Goal: Task Accomplishment & Management: Manage account settings

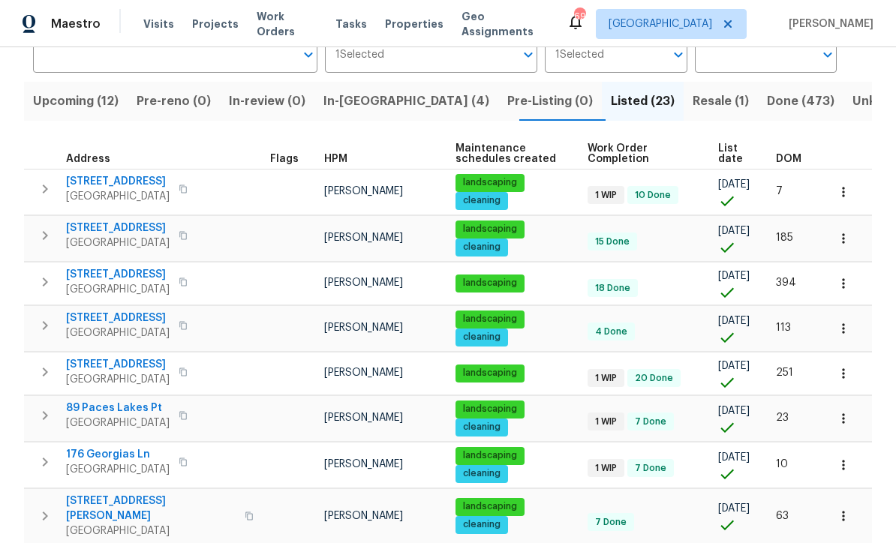
scroll to position [137, 0]
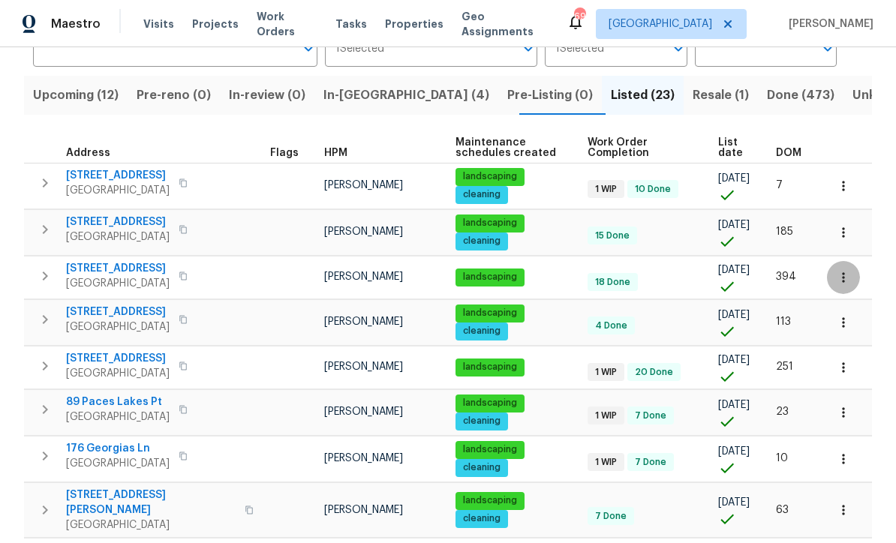
click at [848, 282] on icon "button" at bounding box center [843, 277] width 15 height 15
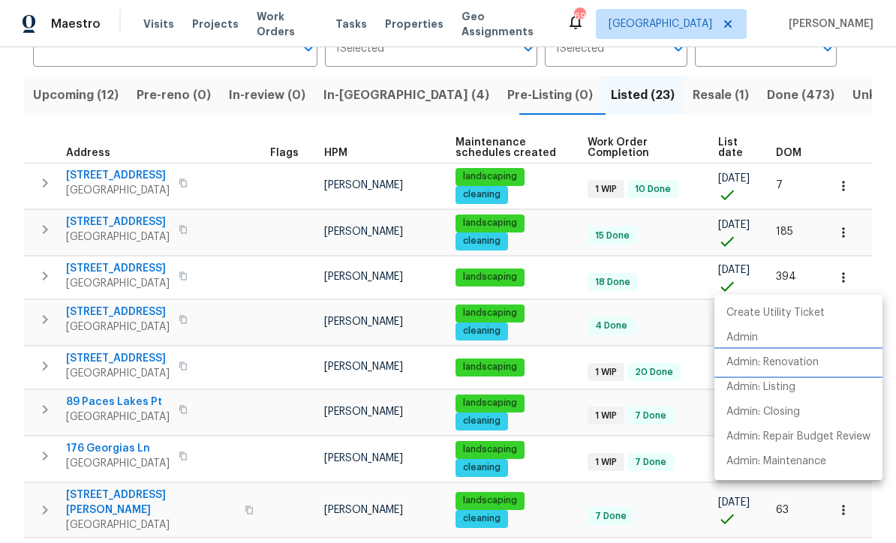
click at [821, 367] on li "Admin: Renovation" at bounding box center [798, 362] width 168 height 25
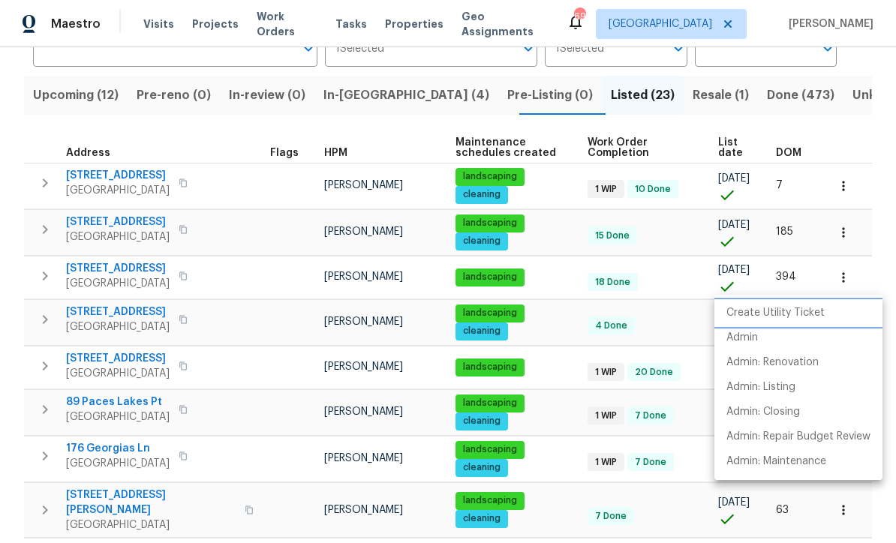
click at [808, 316] on p "Create Utility Ticket" at bounding box center [775, 313] width 98 height 16
click at [50, 128] on div at bounding box center [448, 271] width 896 height 543
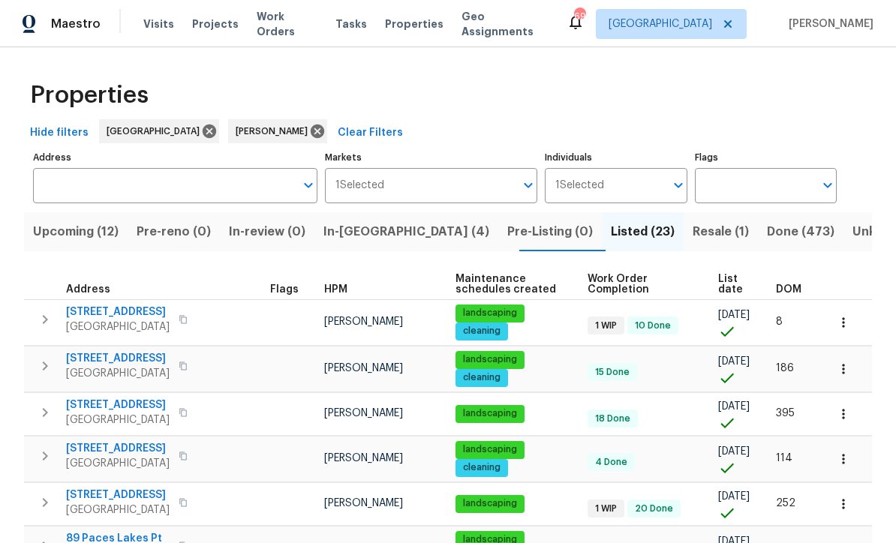
scroll to position [0, 0]
click at [360, 236] on span "In-reno (4)" at bounding box center [406, 231] width 166 height 21
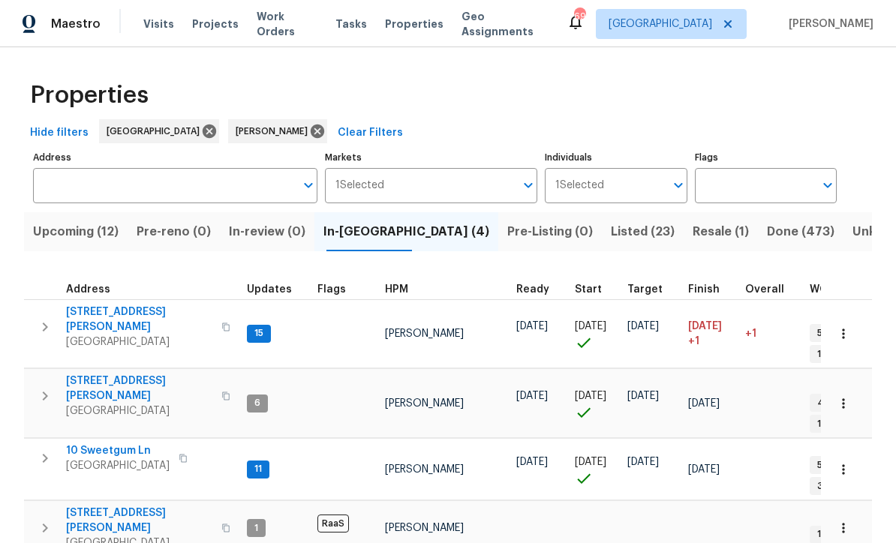
click at [110, 313] on span "306 Cooper Creek Dr" at bounding box center [139, 320] width 146 height 30
click at [95, 444] on span "10 Sweetgum Ln" at bounding box center [118, 451] width 104 height 15
click at [87, 295] on span "Address" at bounding box center [88, 289] width 44 height 11
click at [120, 315] on span "306 Cooper Creek Dr" at bounding box center [139, 320] width 146 height 30
click at [84, 374] on span "61 Jeanette St" at bounding box center [139, 389] width 146 height 30
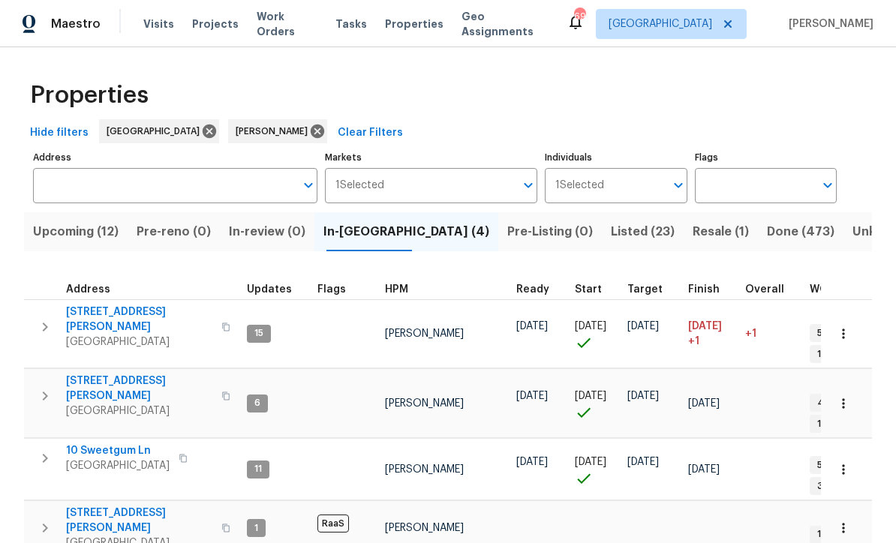
click at [92, 444] on span "10 Sweetgum Ln" at bounding box center [118, 451] width 104 height 15
click at [86, 506] on span "8775 Lee Rd" at bounding box center [139, 521] width 146 height 30
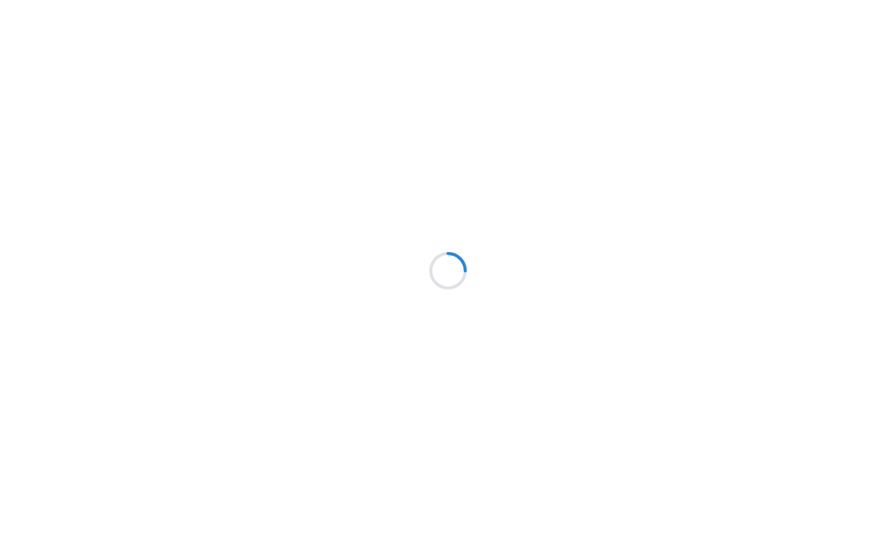
scroll to position [1, 0]
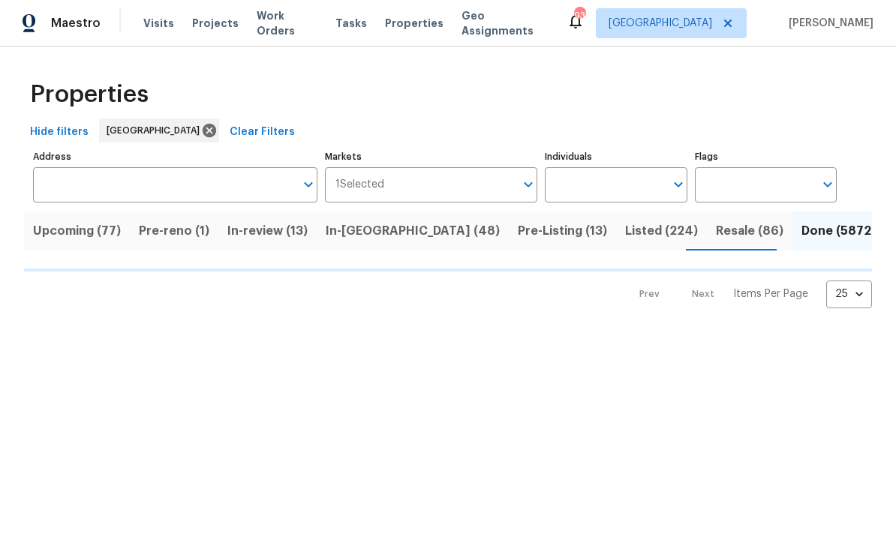
click at [60, 189] on input "Address" at bounding box center [164, 185] width 262 height 35
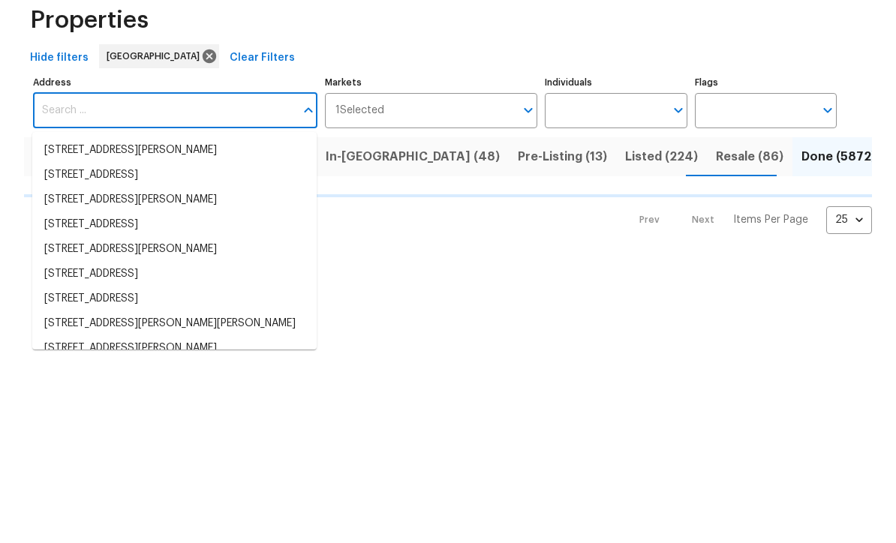
click at [53, 238] on li "13140 SW 103rd Pl Dunnellon FL 34432" at bounding box center [174, 250] width 284 height 25
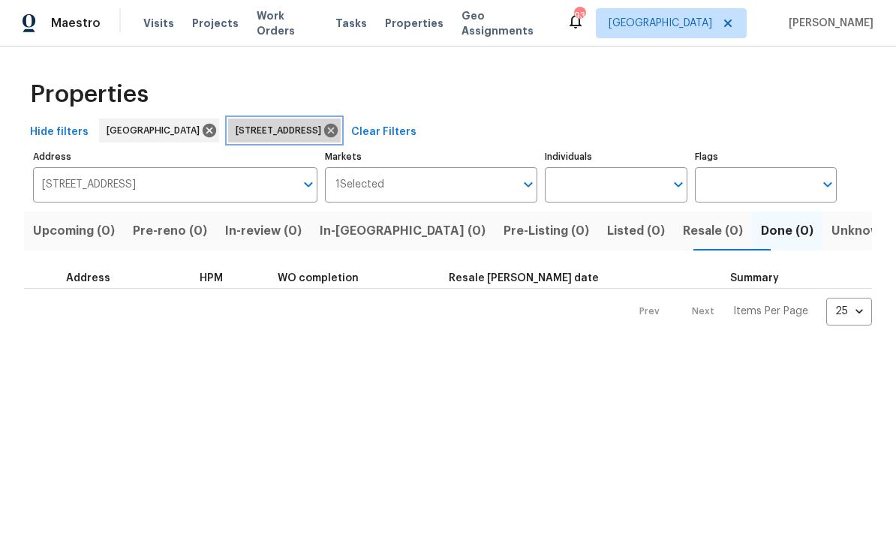
click at [338, 134] on icon at bounding box center [331, 131] width 17 height 17
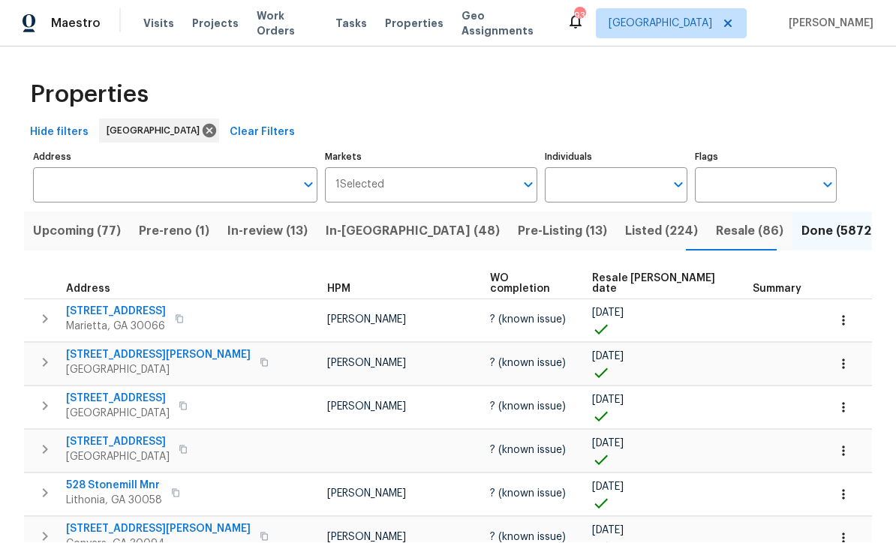
scroll to position [1, 0]
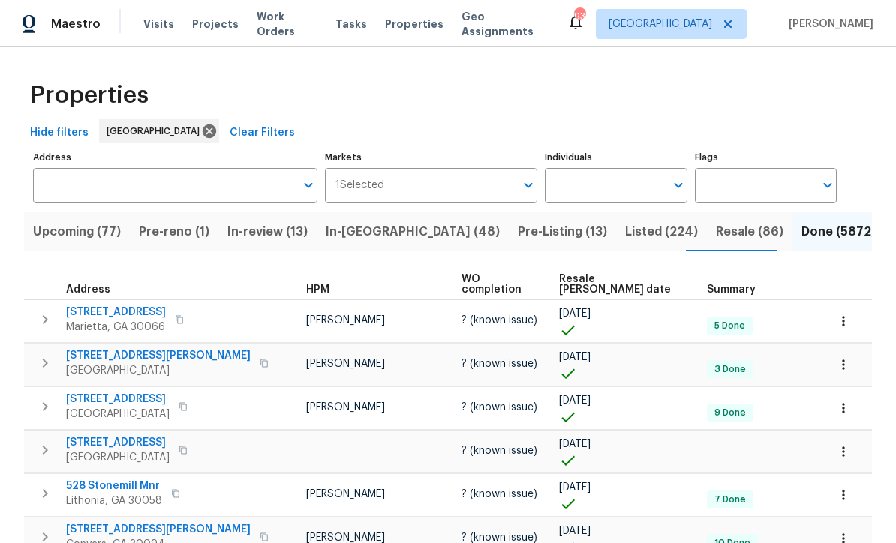
click at [67, 182] on input "Address" at bounding box center [164, 185] width 262 height 35
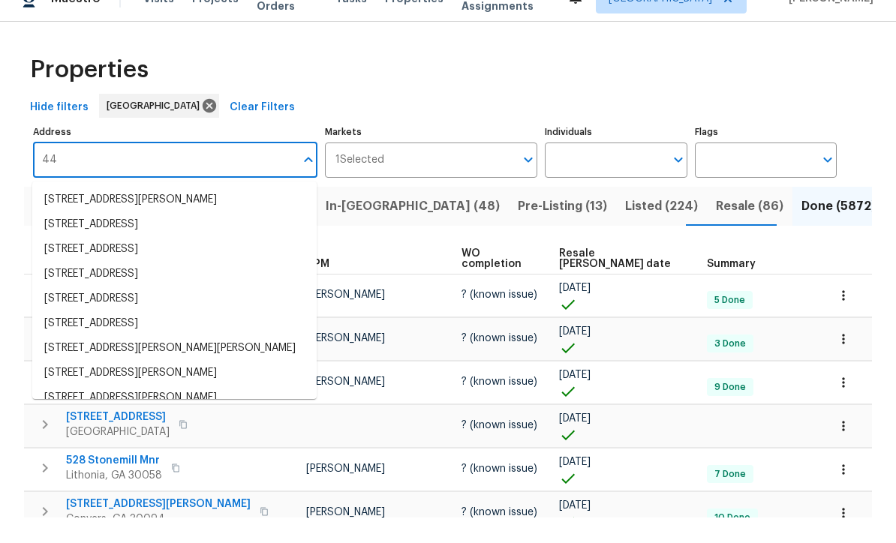
scroll to position [49, 0]
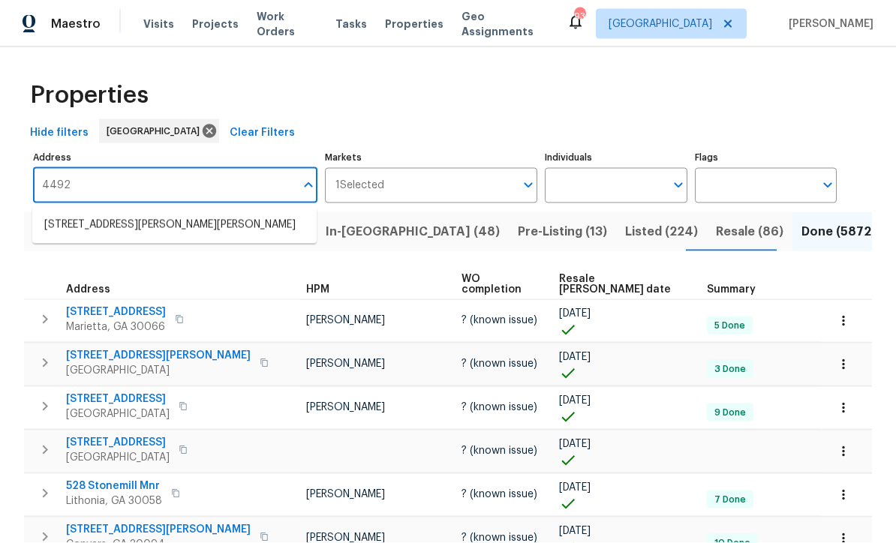
type input "4492"
click at [143, 213] on li "4492 Lindsey Dr Powder Springs GA 30127" at bounding box center [174, 225] width 284 height 25
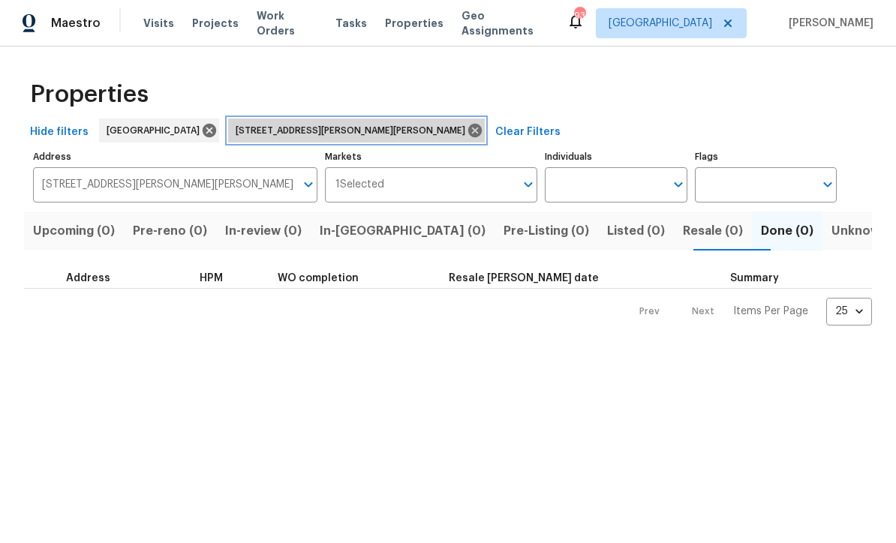
click at [468, 134] on icon at bounding box center [475, 132] width 14 height 14
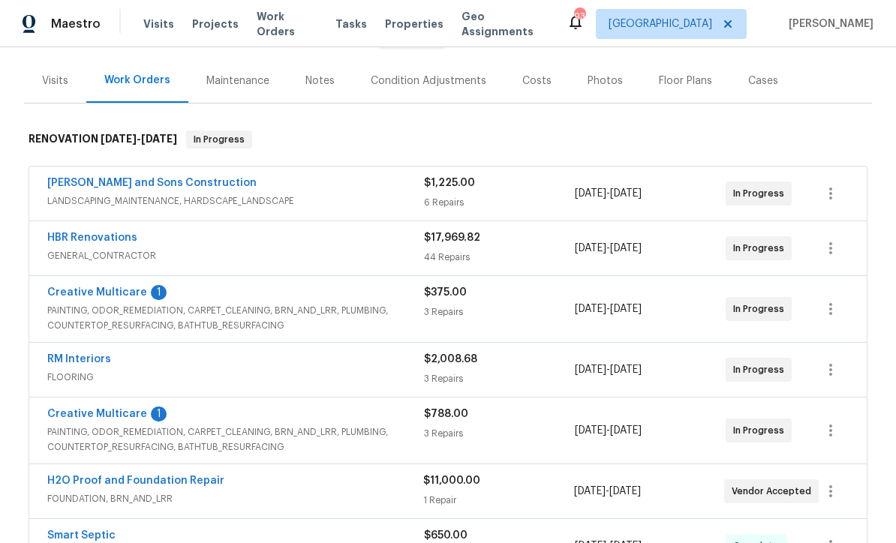
scroll to position [207, 0]
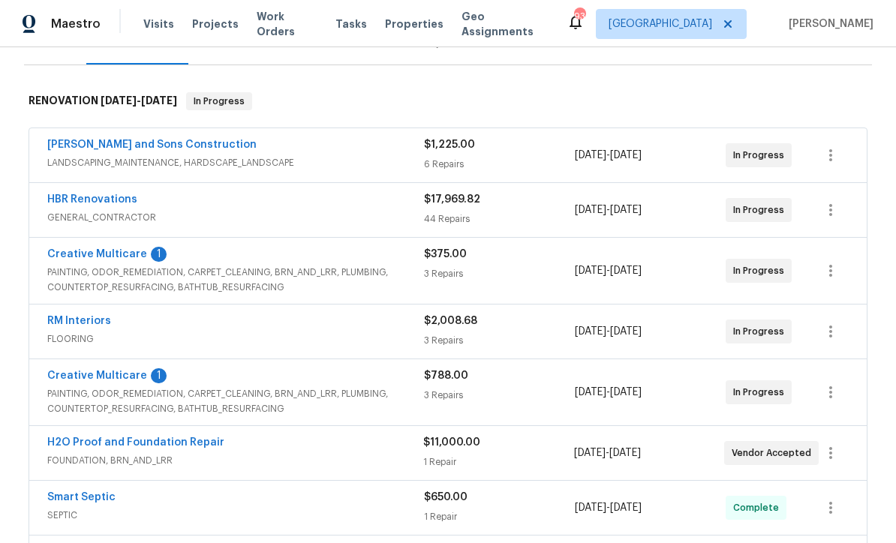
click at [82, 251] on link "Creative Multicare" at bounding box center [97, 254] width 100 height 11
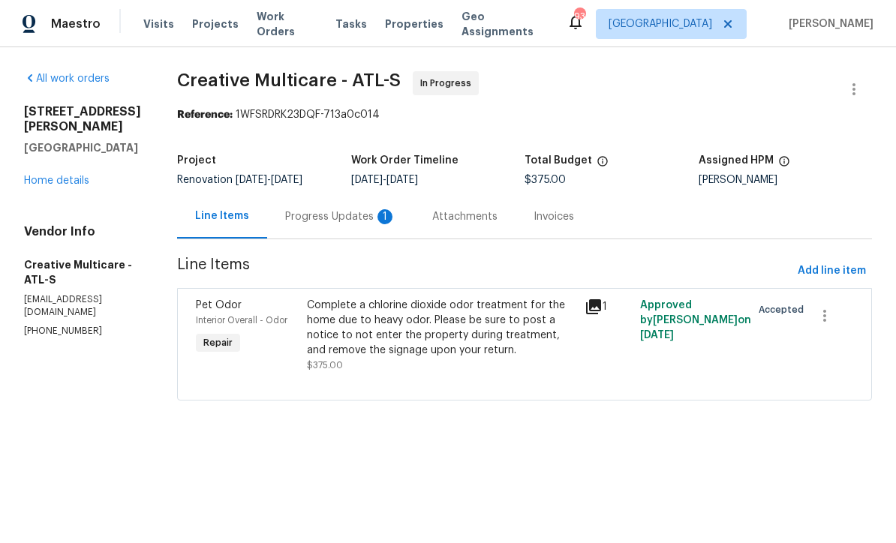
click at [367, 224] on div "Progress Updates 1" at bounding box center [340, 216] width 111 height 15
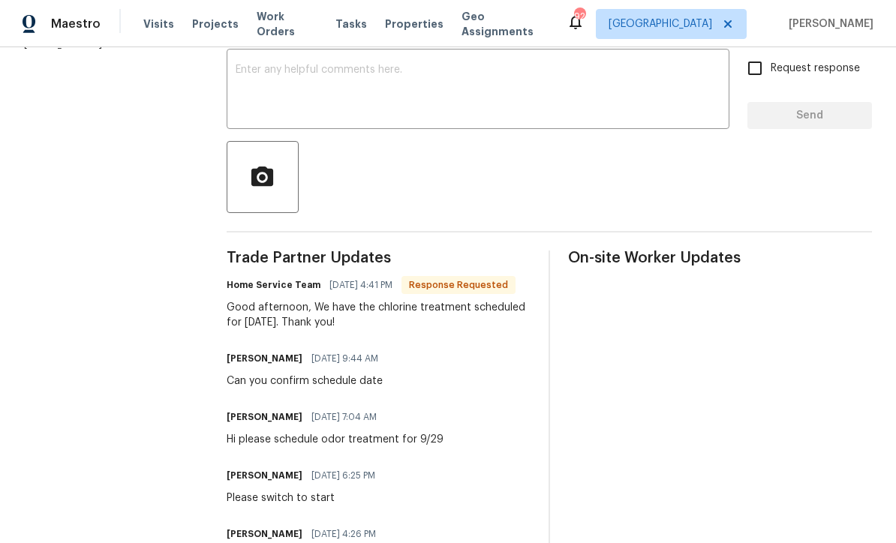
scroll to position [223, 0]
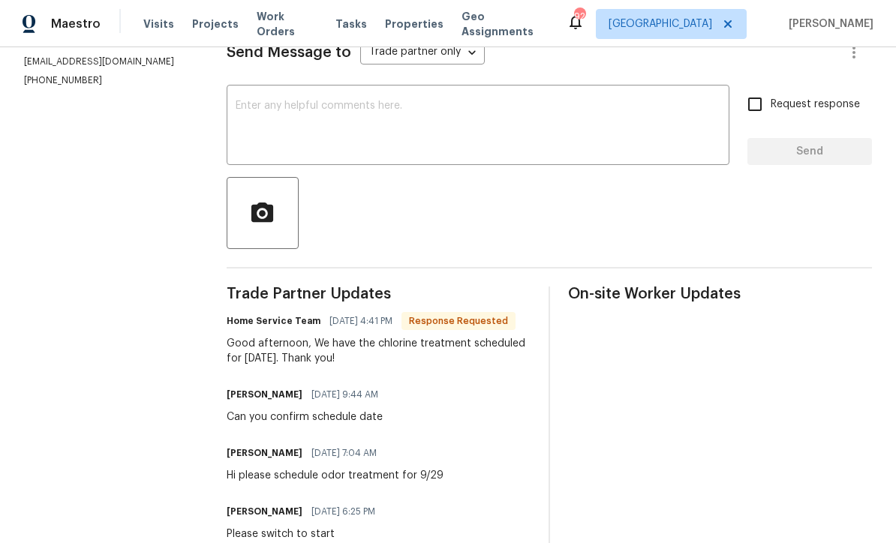
click at [244, 113] on textarea at bounding box center [478, 127] width 485 height 53
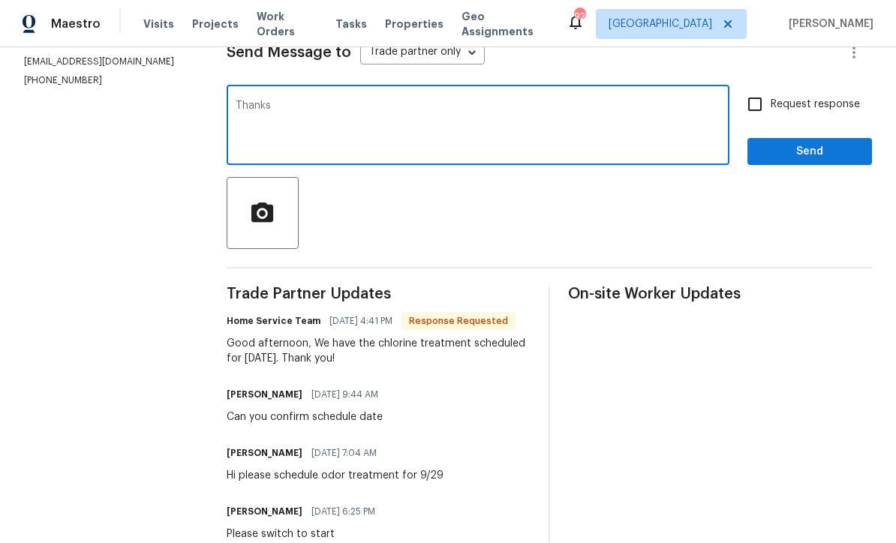
type textarea "Thanks"
click at [857, 161] on span "Send" at bounding box center [810, 152] width 101 height 19
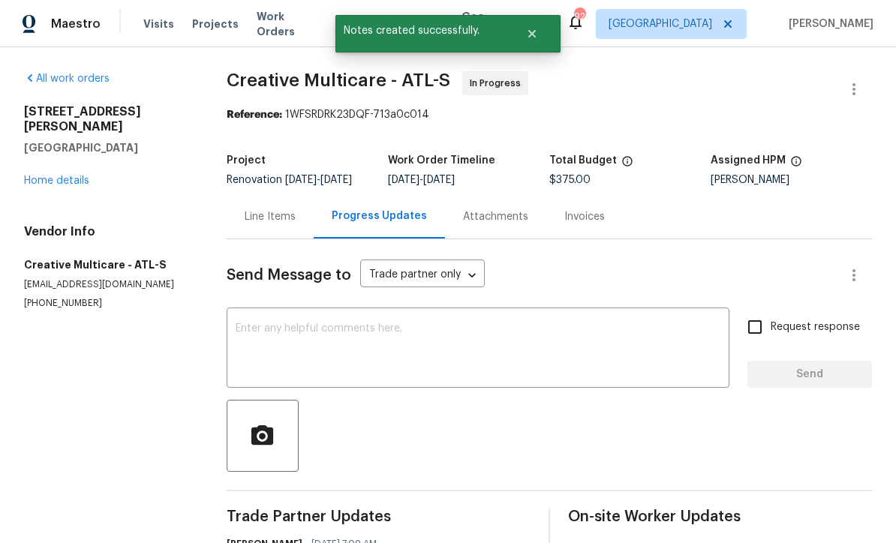
click at [42, 176] on link "Home details" at bounding box center [56, 181] width 65 height 11
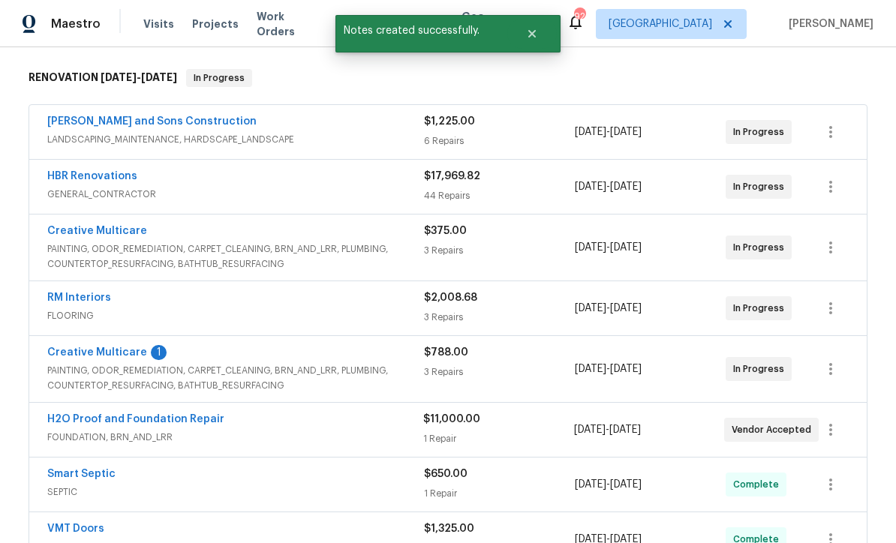
scroll to position [254, 0]
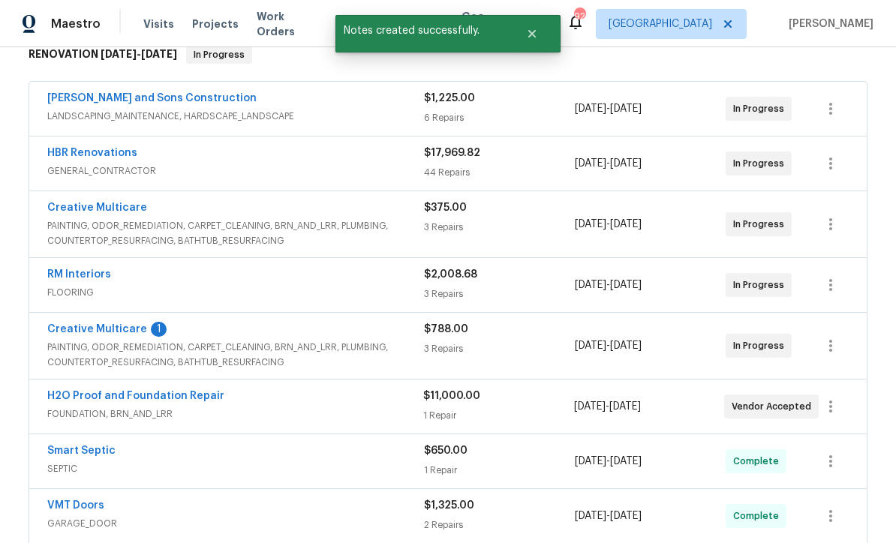
click at [84, 329] on link "Creative Multicare" at bounding box center [97, 329] width 100 height 11
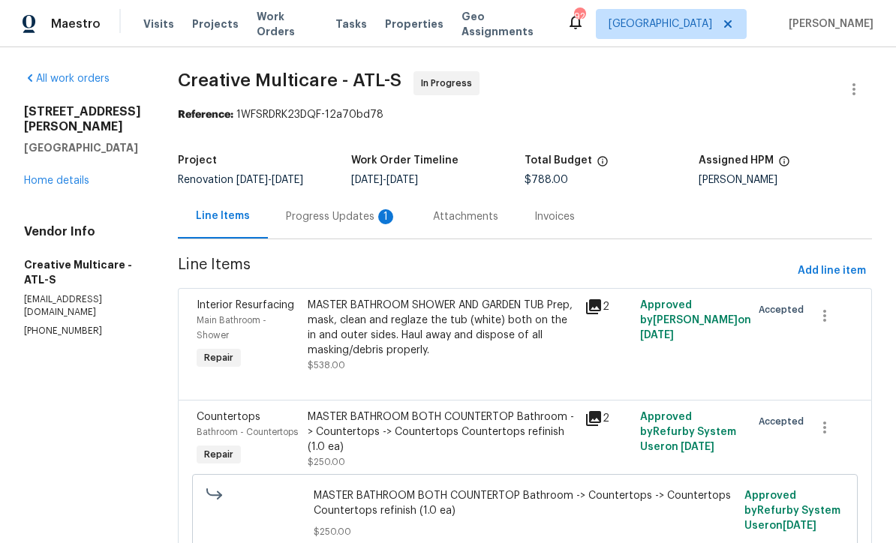
click at [356, 224] on div "Progress Updates 1" at bounding box center [341, 216] width 111 height 15
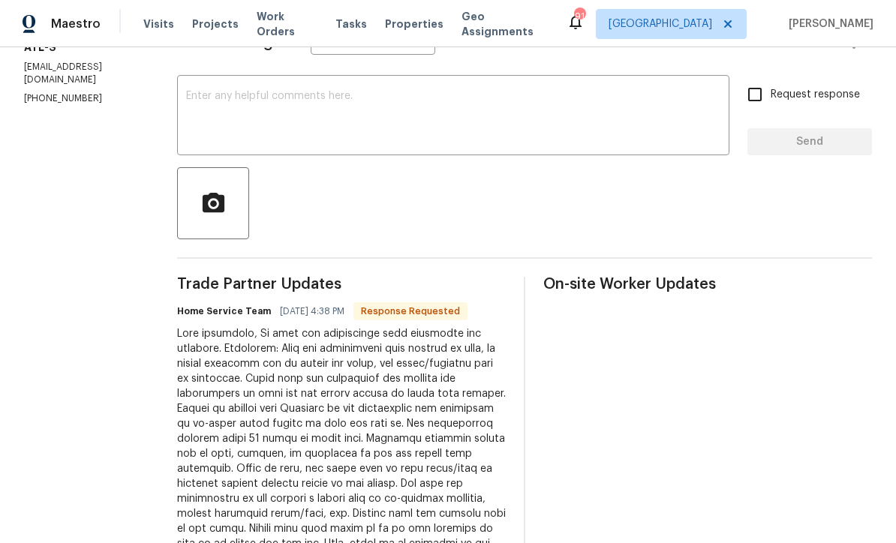
scroll to position [221, 0]
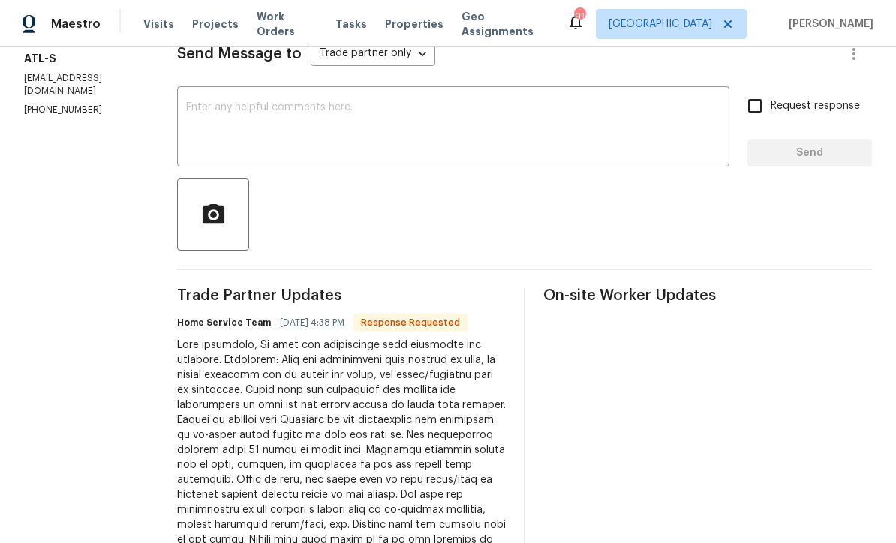
click at [236, 113] on textarea at bounding box center [453, 128] width 534 height 53
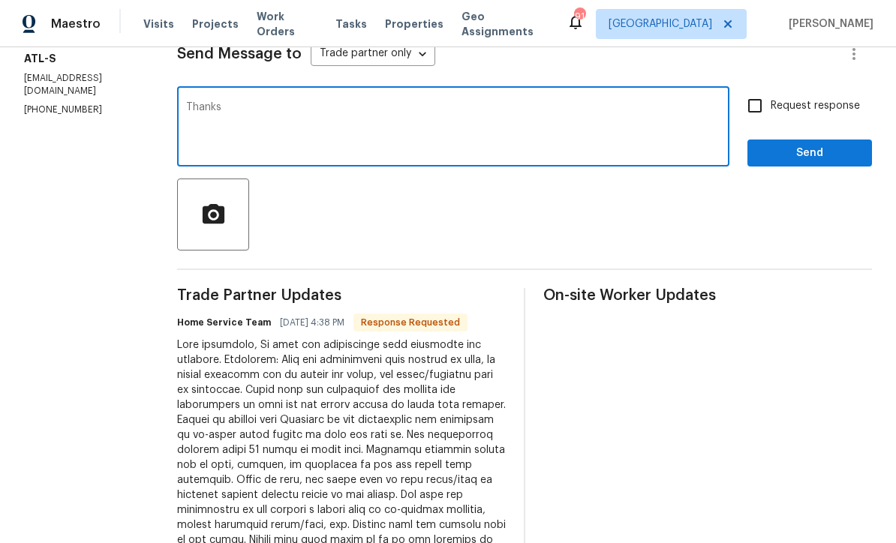
type textarea "Thanks"
click at [851, 163] on span "Send" at bounding box center [810, 153] width 101 height 19
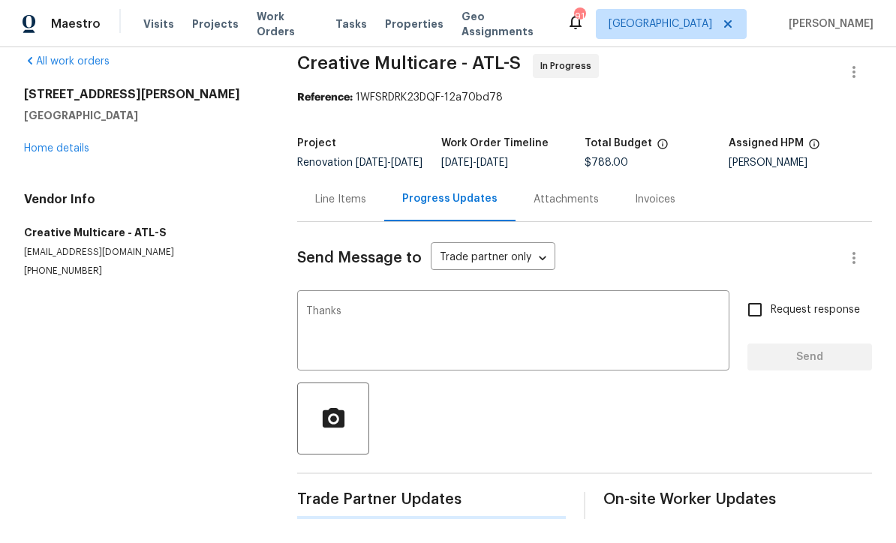
scroll to position [0, 0]
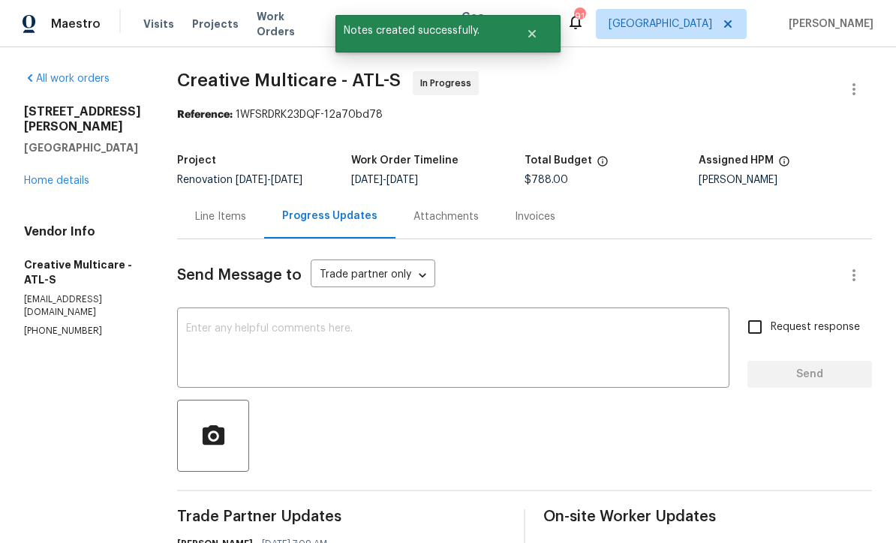
click at [50, 176] on link "Home details" at bounding box center [56, 181] width 65 height 11
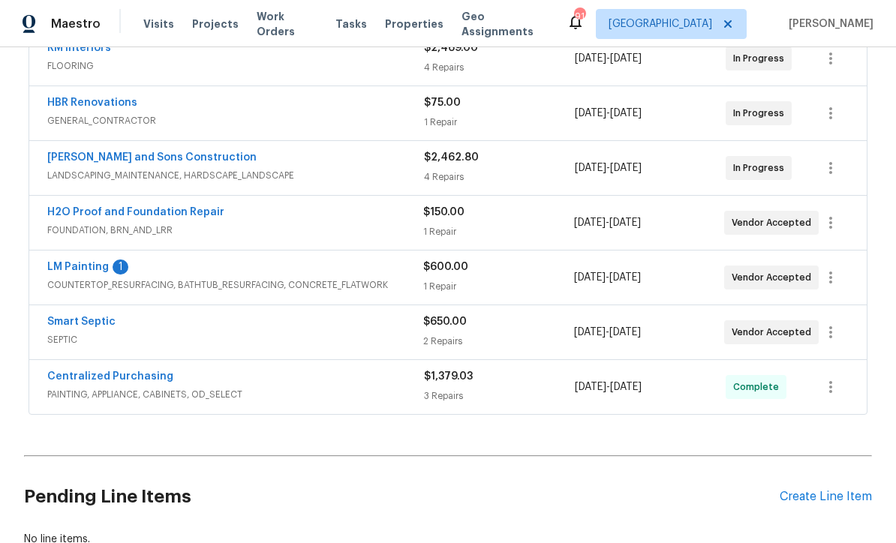
scroll to position [435, 0]
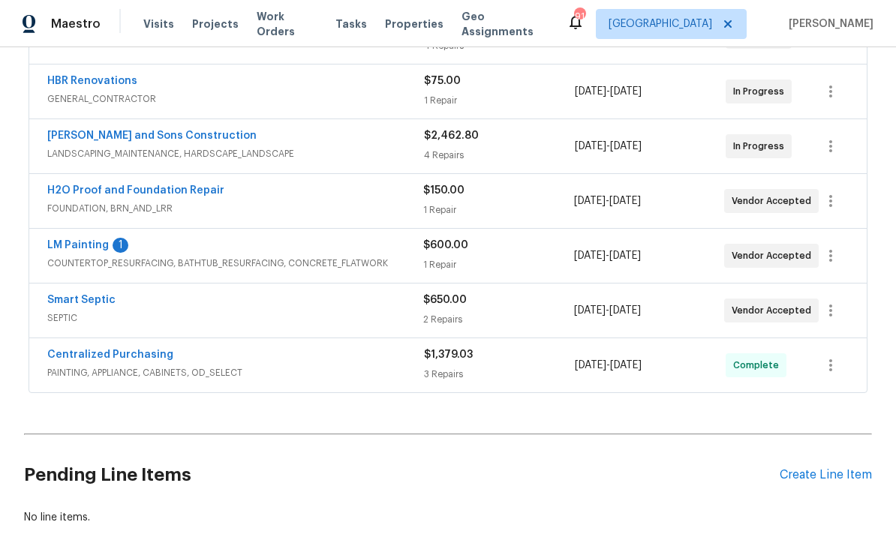
click at [71, 245] on link "LM Painting" at bounding box center [78, 245] width 62 height 11
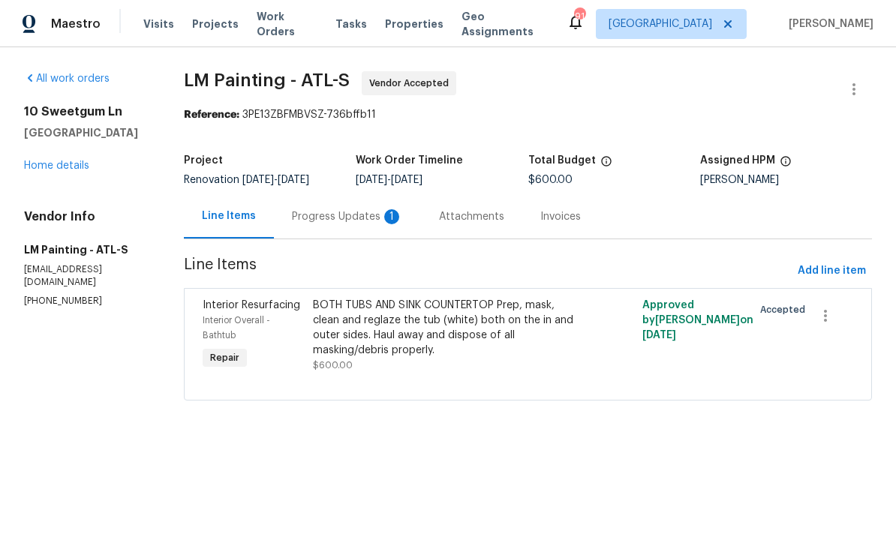
click at [365, 224] on div "Progress Updates 1" at bounding box center [347, 216] width 111 height 15
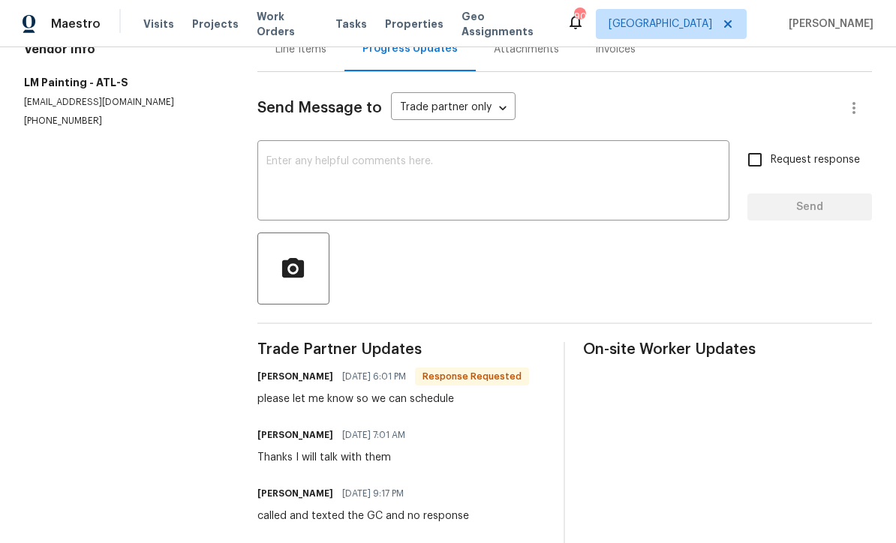
scroll to position [171, 0]
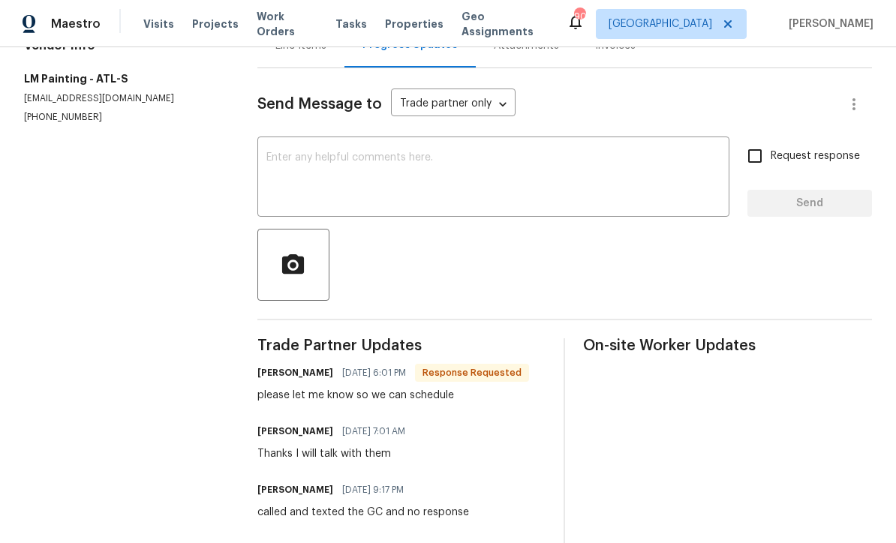
click at [289, 166] on textarea at bounding box center [493, 178] width 454 height 53
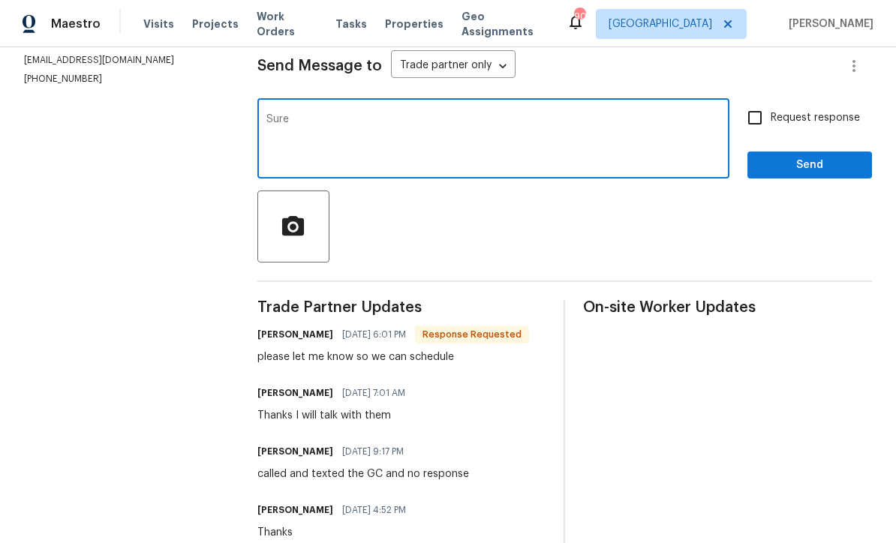
scroll to position [210, 0]
type textarea "Sure"
click at [826, 174] on span "Send" at bounding box center [810, 164] width 101 height 19
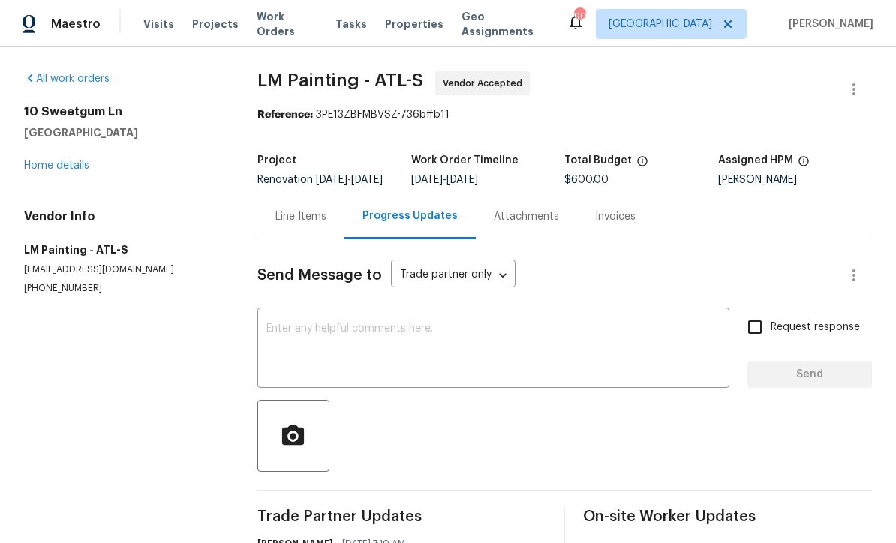
scroll to position [0, 0]
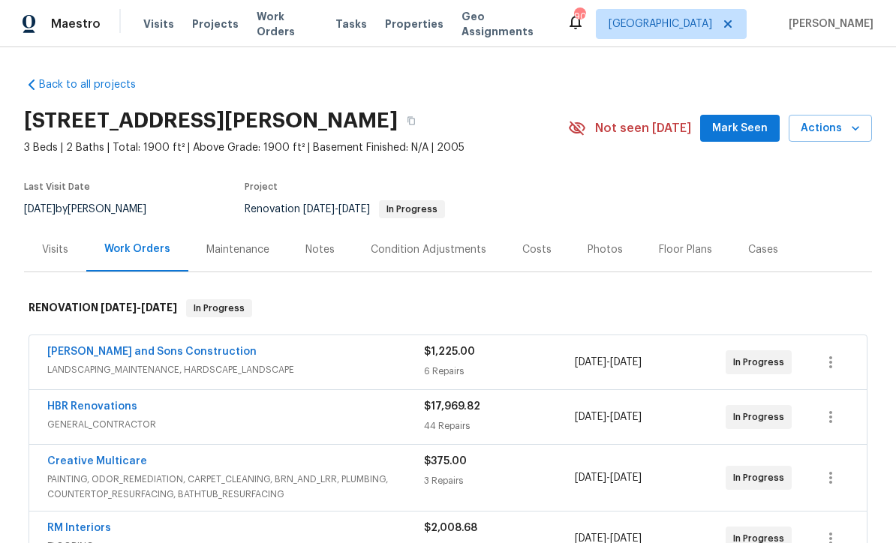
click at [737, 119] on span "Mark Seen" at bounding box center [740, 128] width 56 height 19
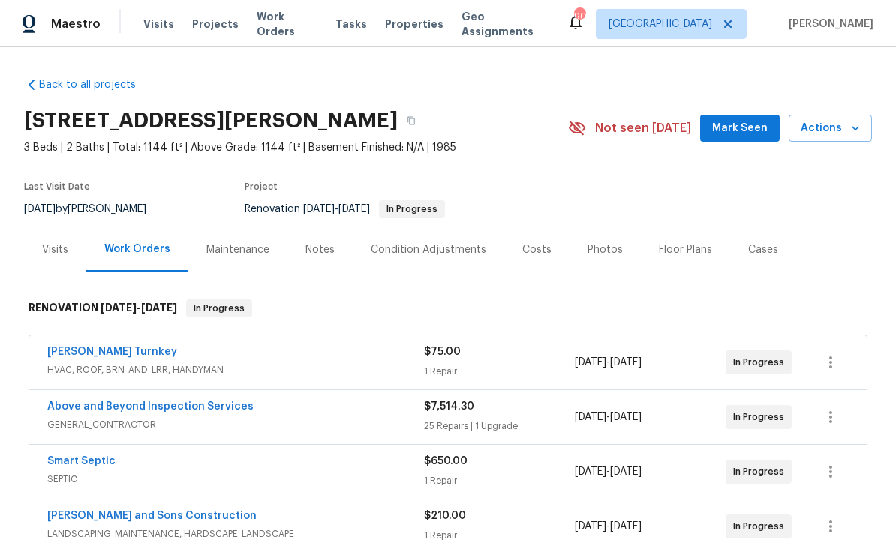
click at [741, 134] on span "Mark Seen" at bounding box center [740, 128] width 56 height 19
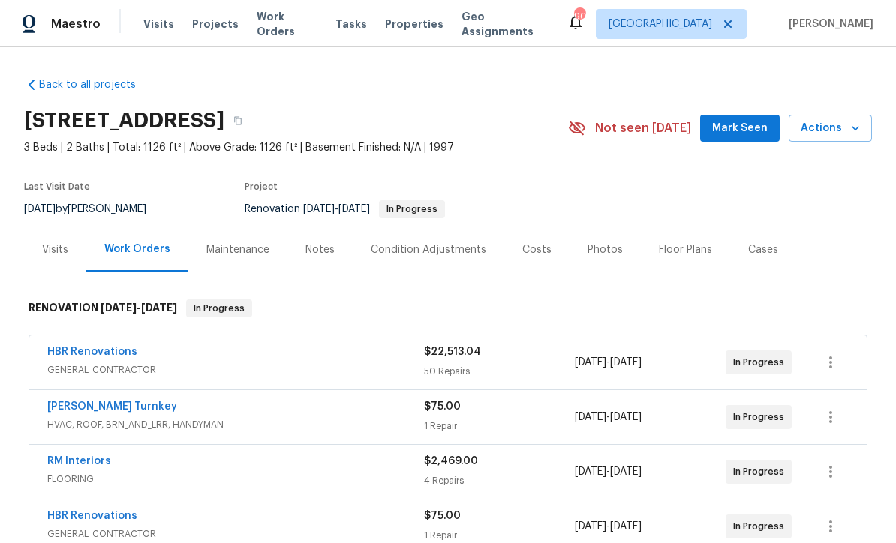
click at [745, 137] on button "Mark Seen" at bounding box center [740, 129] width 80 height 28
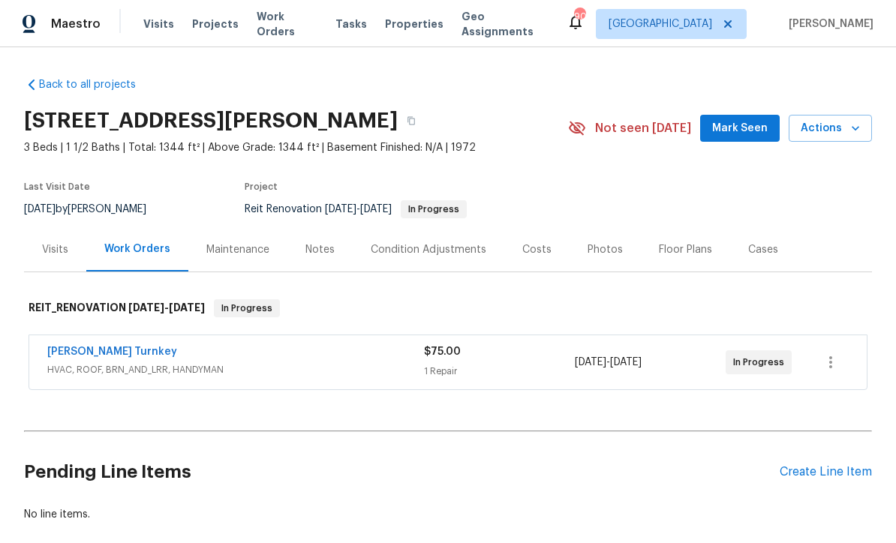
click at [760, 134] on span "Mark Seen" at bounding box center [740, 128] width 56 height 19
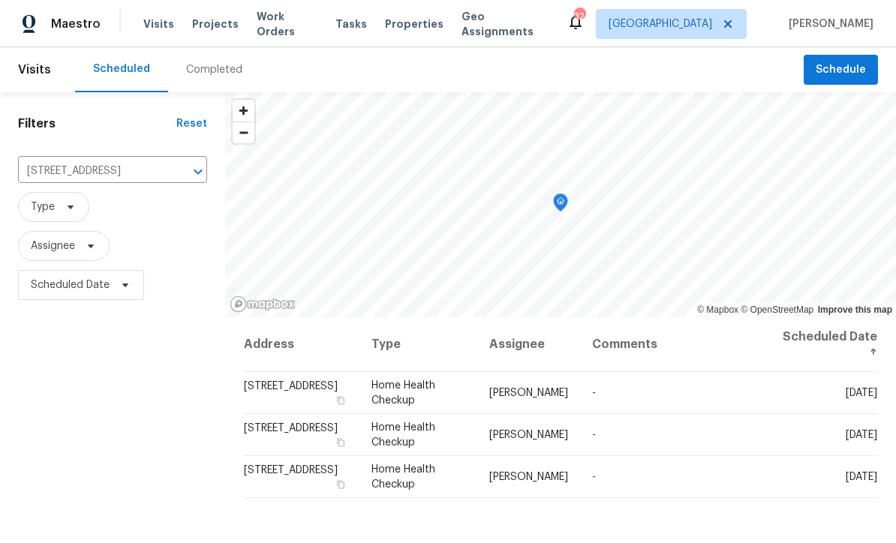
click at [176, 175] on icon "Clear" at bounding box center [178, 171] width 9 height 9
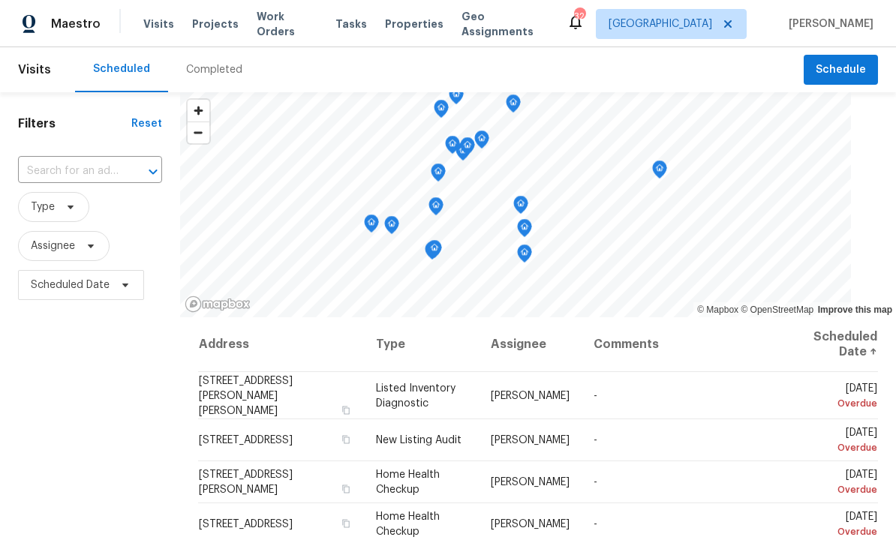
click at [52, 169] on input "text" at bounding box center [69, 171] width 102 height 23
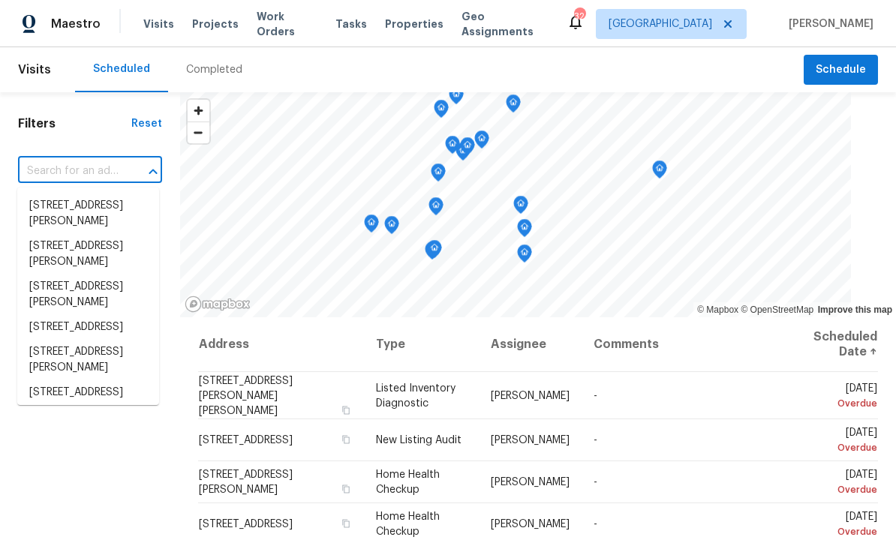
click at [52, 174] on input "text" at bounding box center [69, 171] width 102 height 23
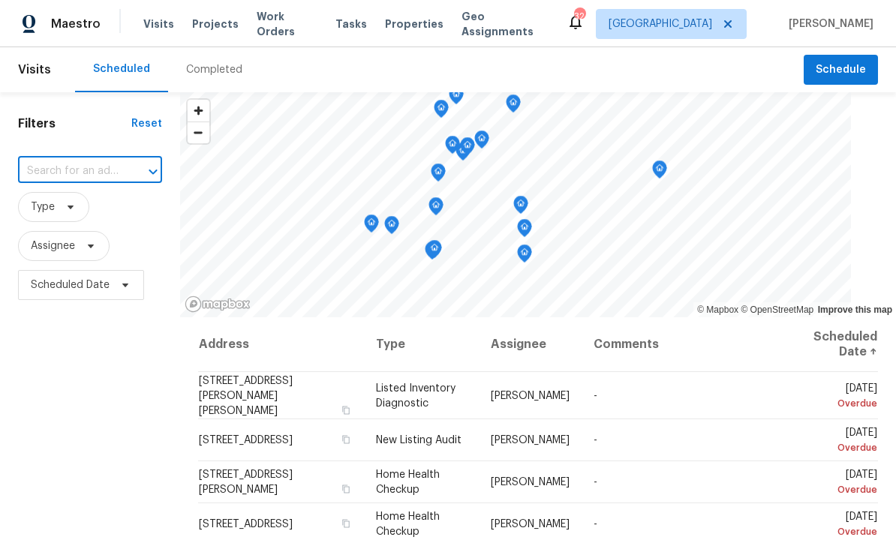
paste input "17 Cedars Glen Pl, Villa Rica, GA 30180"
type input "17 Cedars Glen Pl, Villa Rica, GA 30180"
click at [51, 200] on li "17 Cedars Glen Pl, Villa Rica, GA 30180" at bounding box center [88, 214] width 142 height 41
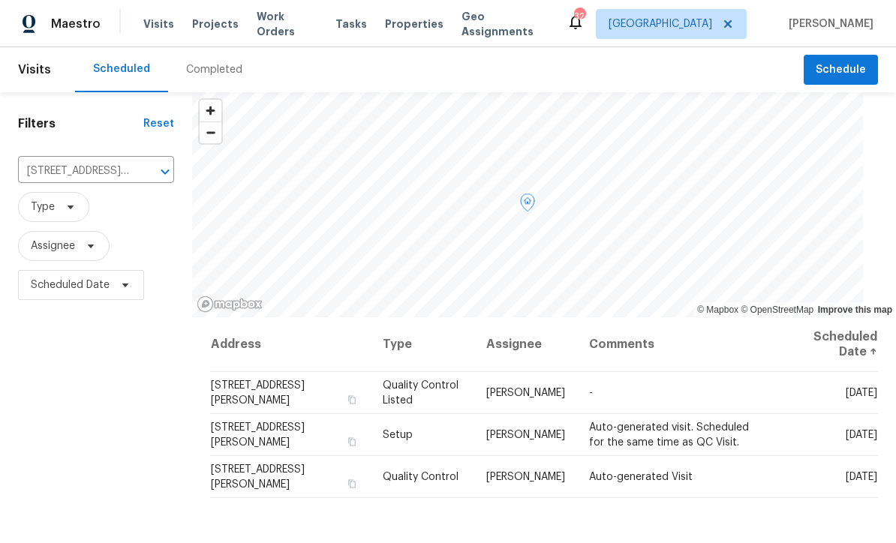
click at [0, 0] on icon at bounding box center [0, 0] width 0 height 0
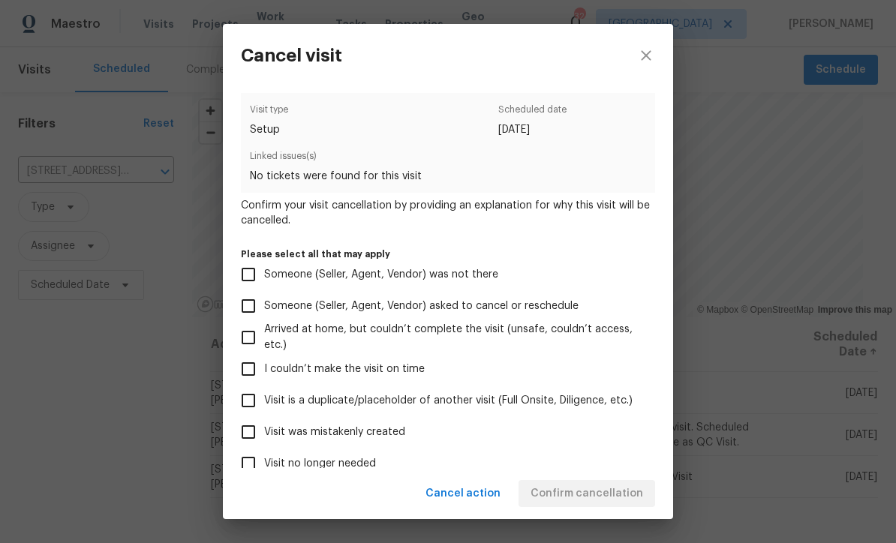
click at [242, 432] on input "Visit was mistakenly created" at bounding box center [249, 433] width 32 height 32
checkbox input "true"
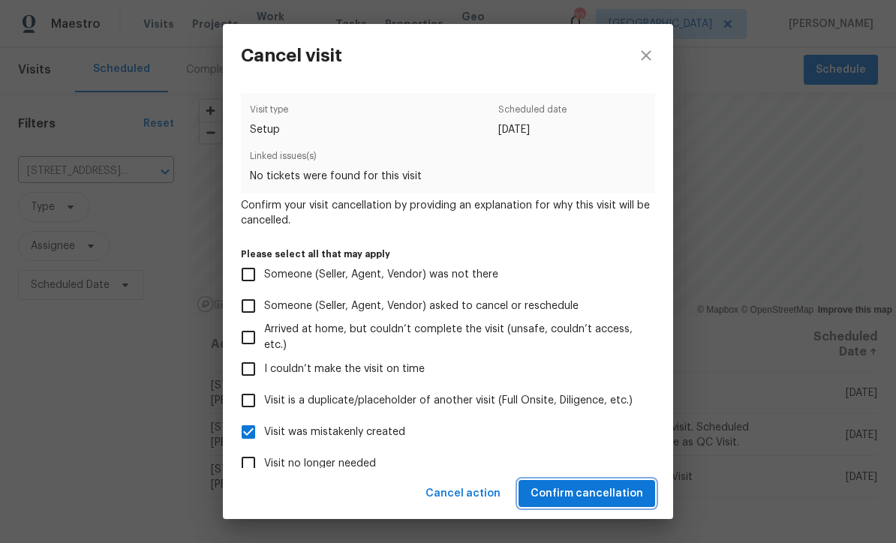
click at [570, 489] on span "Confirm cancellation" at bounding box center [587, 494] width 113 height 19
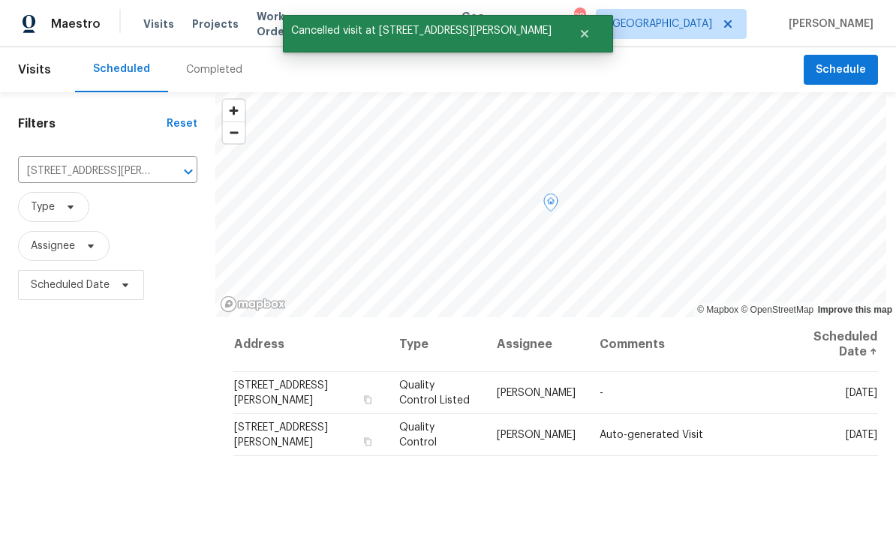
click at [0, 0] on icon at bounding box center [0, 0] width 0 height 0
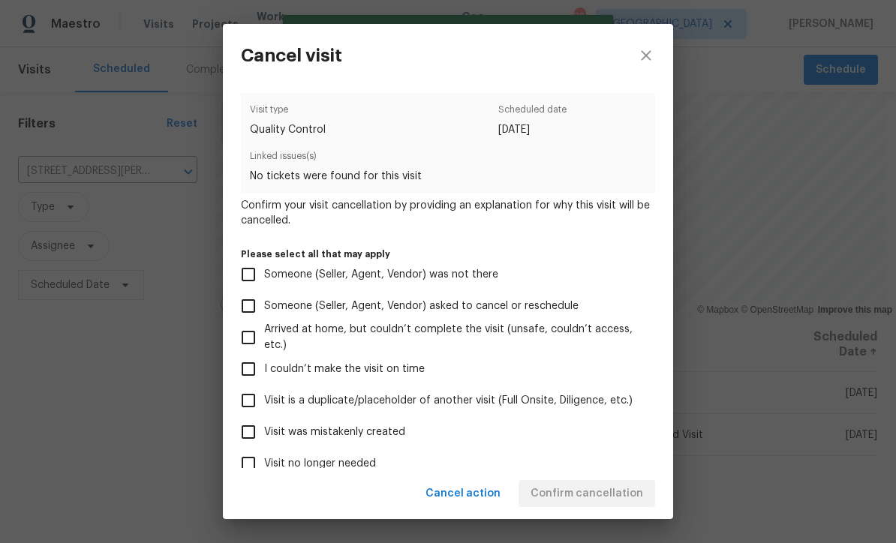
click at [245, 438] on input "Visit was mistakenly created" at bounding box center [249, 433] width 32 height 32
checkbox input "true"
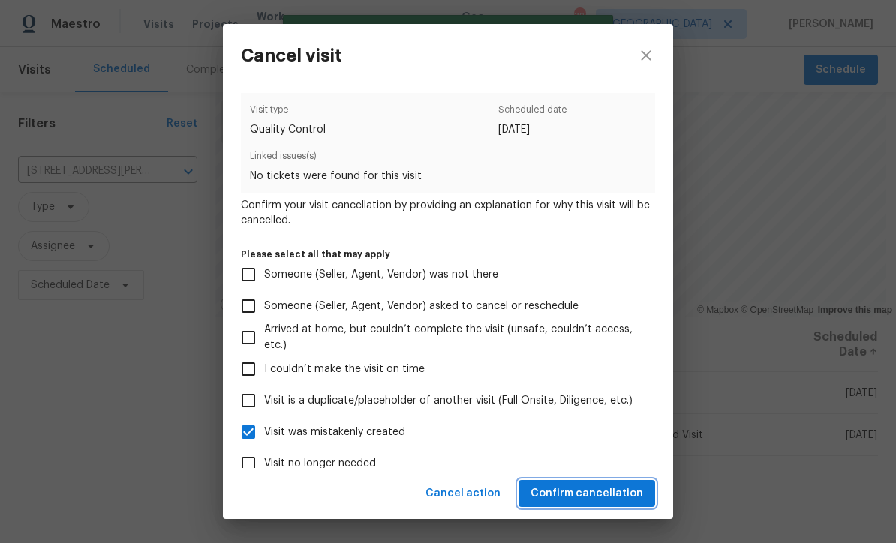
click at [566, 492] on span "Confirm cancellation" at bounding box center [587, 494] width 113 height 19
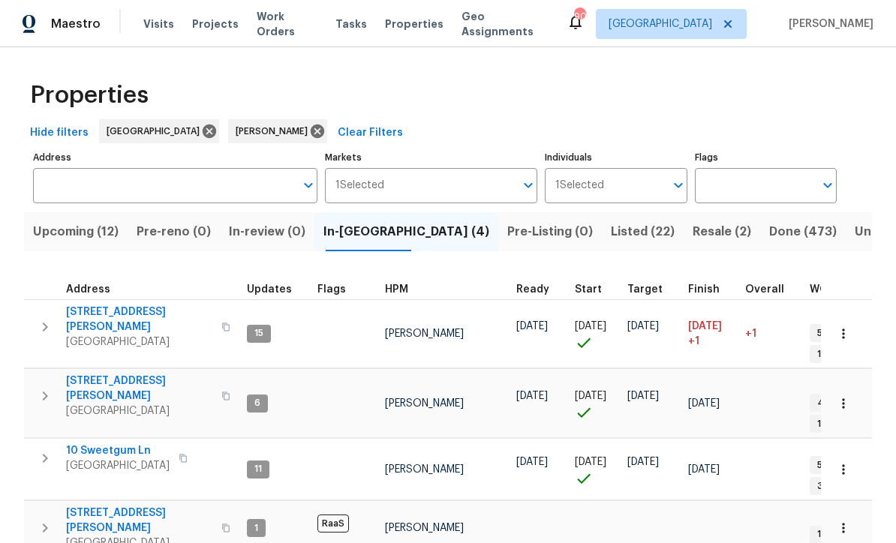
click at [693, 229] on span "Resale (2)" at bounding box center [722, 231] width 59 height 21
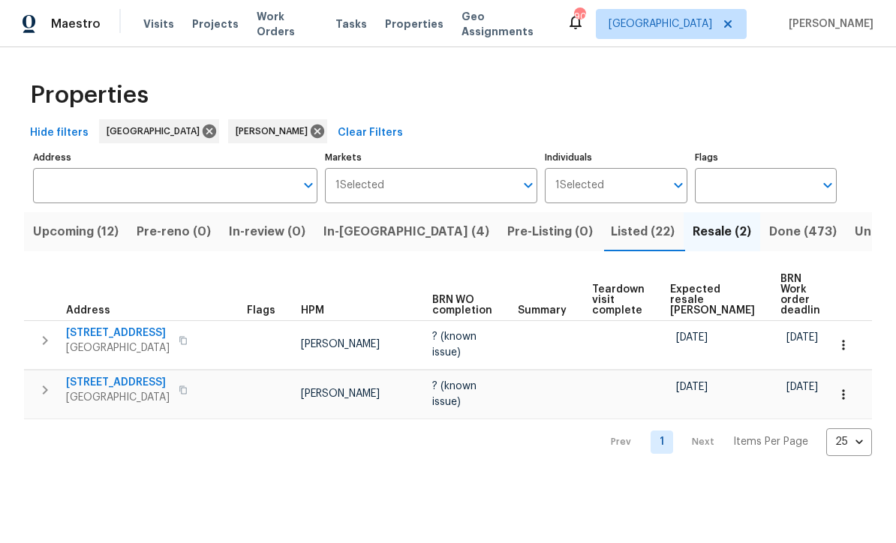
click at [118, 326] on span "3624 Silvery Way" at bounding box center [118, 333] width 104 height 15
click at [372, 233] on span "In-reno (4)" at bounding box center [406, 231] width 166 height 21
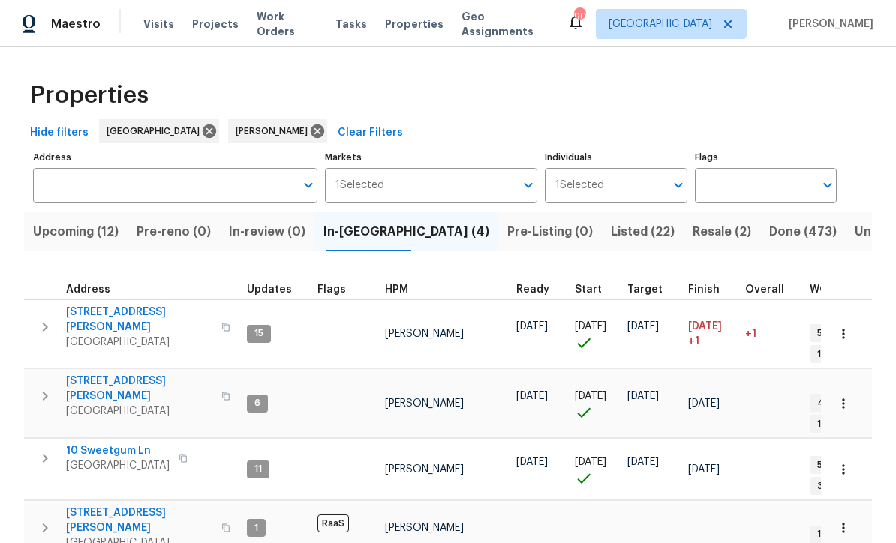
click at [98, 444] on span "10 Sweetgum Ln" at bounding box center [118, 451] width 104 height 15
click at [611, 221] on span "Listed (22)" at bounding box center [643, 231] width 64 height 21
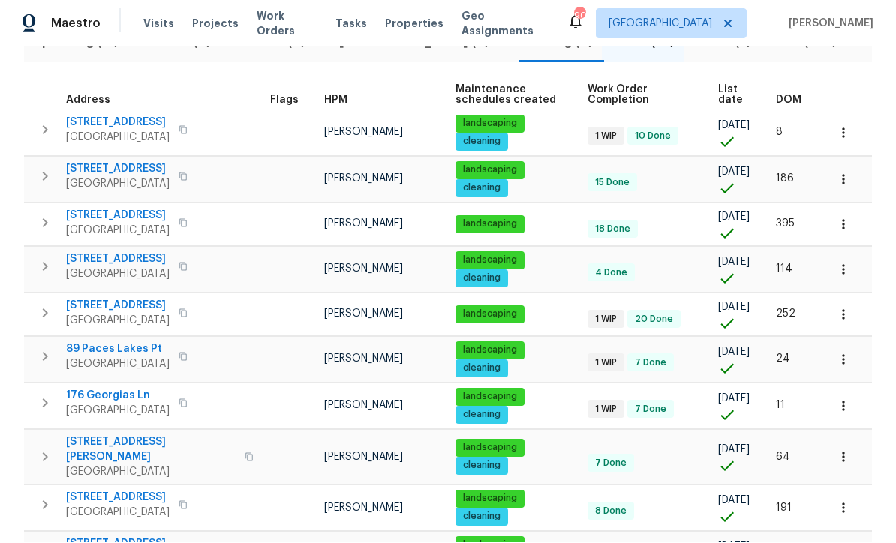
scroll to position [190, 0]
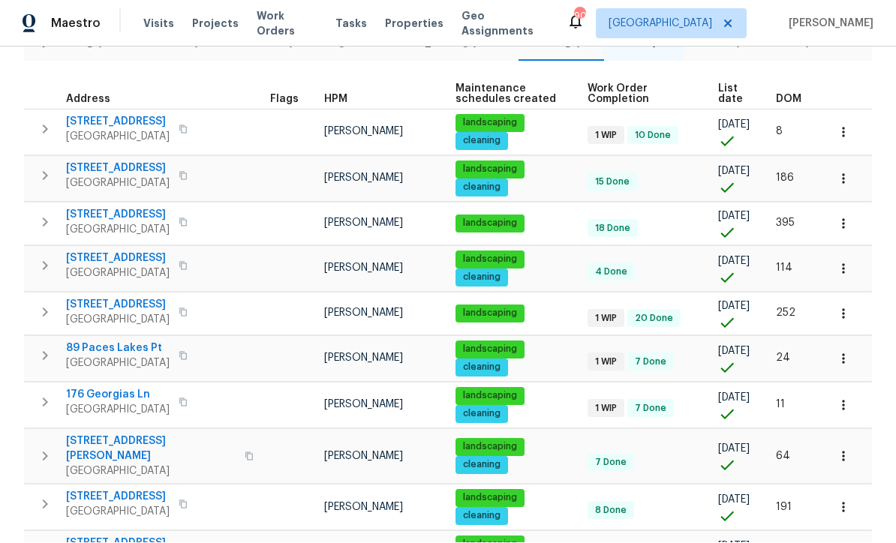
click at [113, 298] on span "463 Amsterdam Way" at bounding box center [118, 305] width 104 height 15
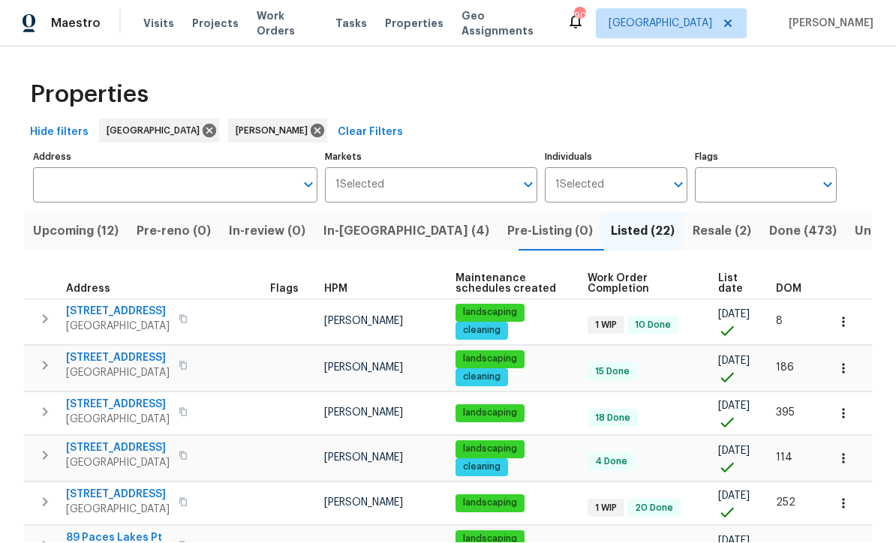
scroll to position [0, 0]
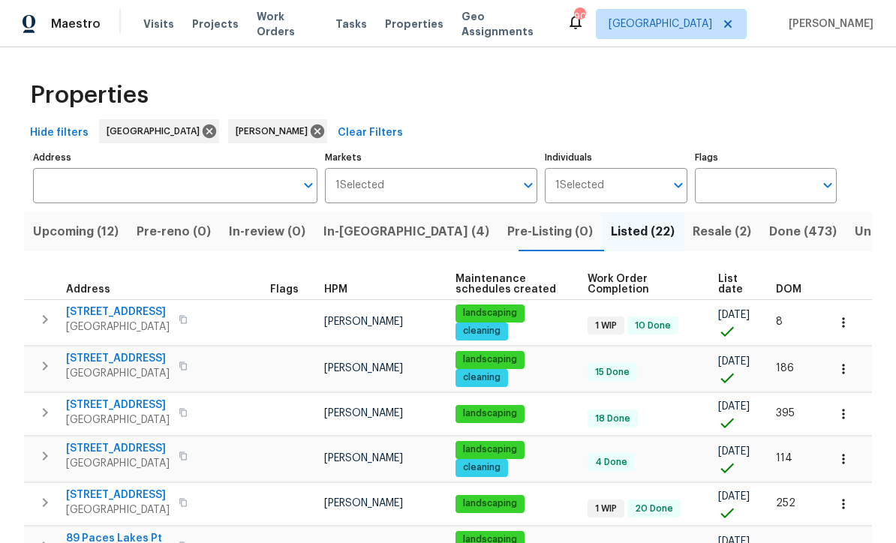
click at [365, 231] on span "In-reno (4)" at bounding box center [406, 231] width 166 height 21
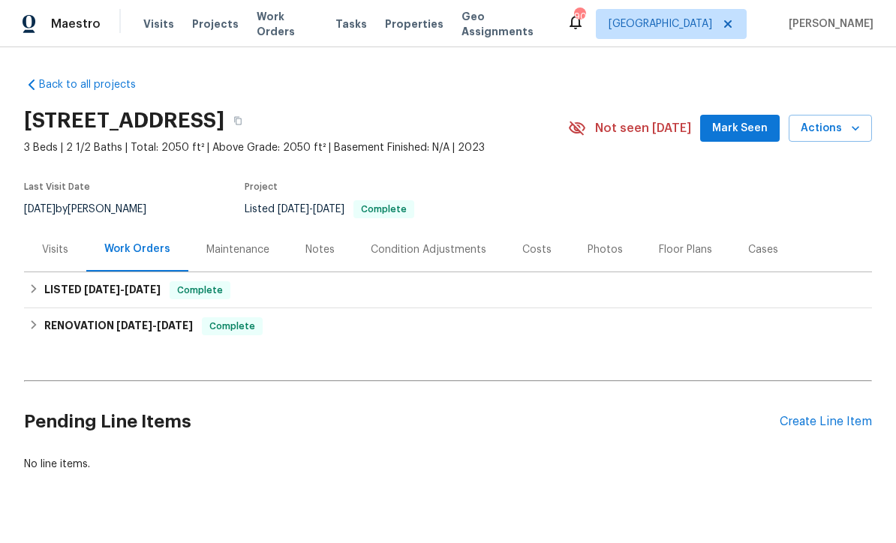
click at [600, 242] on div "Photos" at bounding box center [605, 249] width 35 height 15
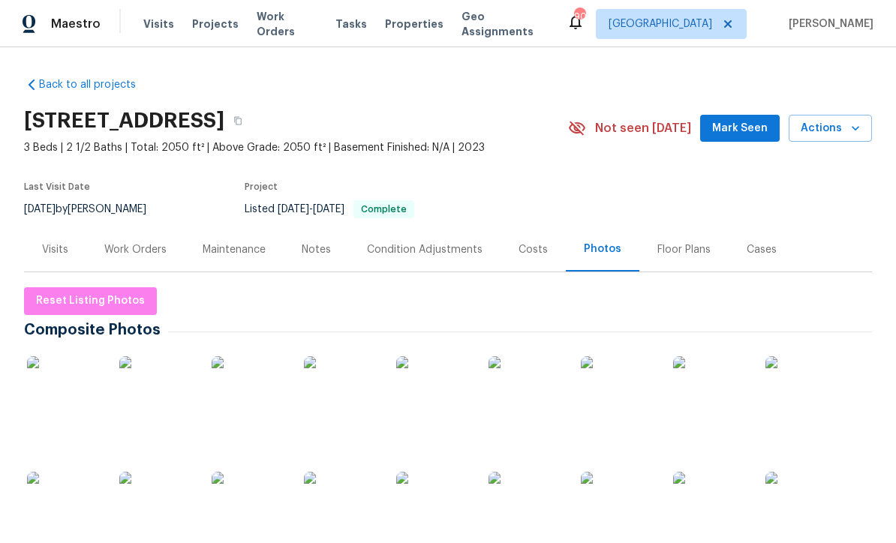
click at [66, 393] on img at bounding box center [64, 393] width 75 height 75
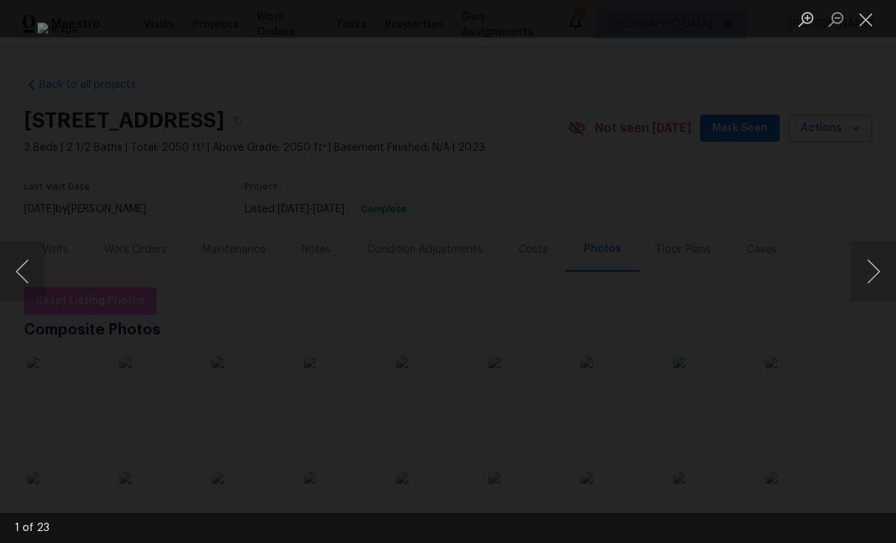
click at [877, 278] on button "Next image" at bounding box center [873, 272] width 45 height 60
click at [877, 276] on button "Next image" at bounding box center [873, 272] width 45 height 60
click at [877, 277] on button "Next image" at bounding box center [873, 272] width 45 height 60
click at [876, 276] on button "Next image" at bounding box center [873, 272] width 45 height 60
click at [865, 21] on button "Close lightbox" at bounding box center [866, 19] width 30 height 26
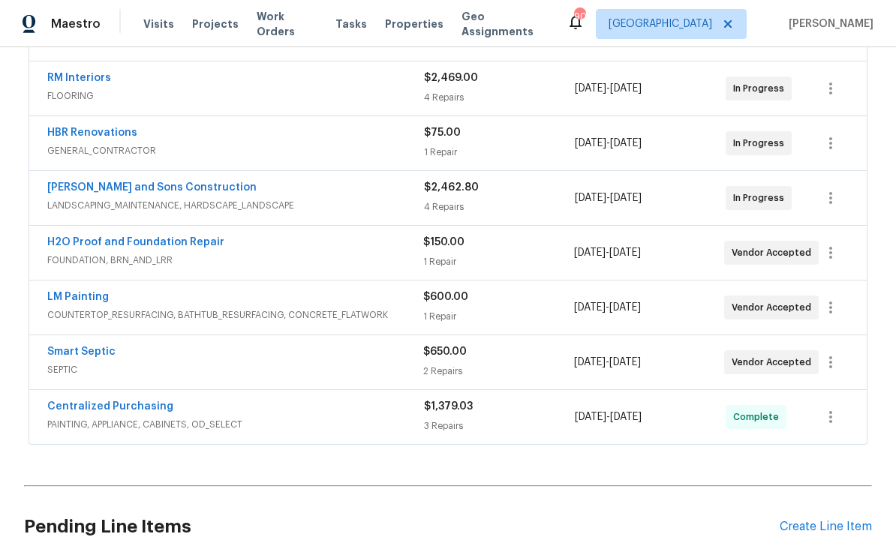
scroll to position [383, 0]
click at [74, 355] on link "Smart Septic" at bounding box center [81, 352] width 68 height 11
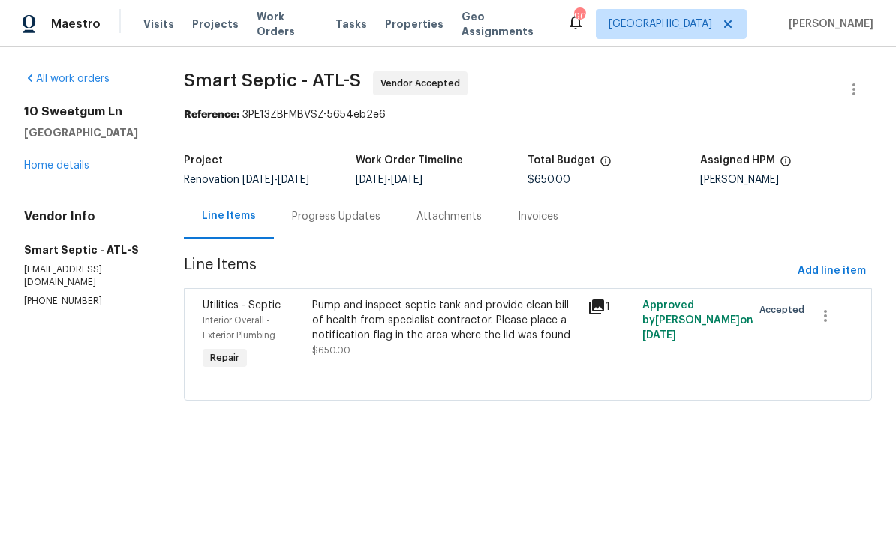
click at [312, 224] on div "Progress Updates" at bounding box center [336, 216] width 89 height 15
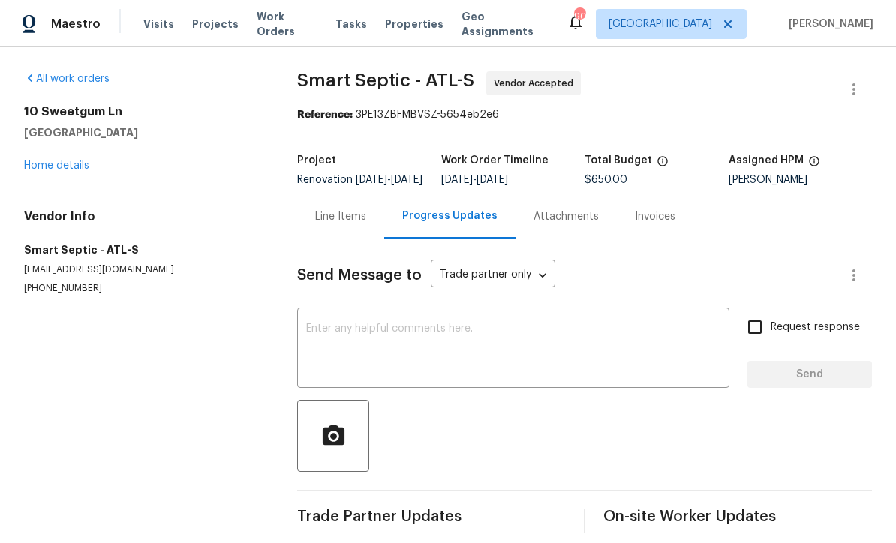
click at [311, 338] on textarea at bounding box center [513, 349] width 414 height 53
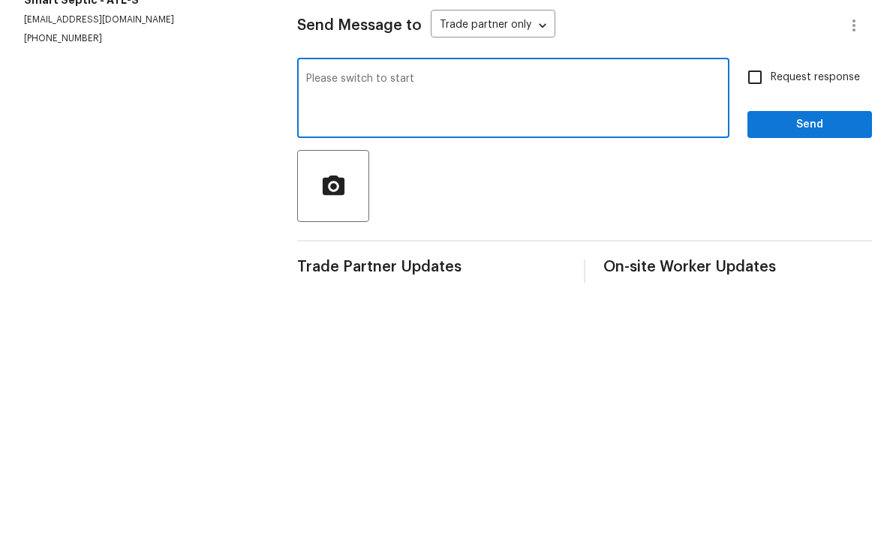
type textarea "Please switch to start"
click at [749, 311] on input "Request response" at bounding box center [755, 327] width 32 height 32
checkbox input "true"
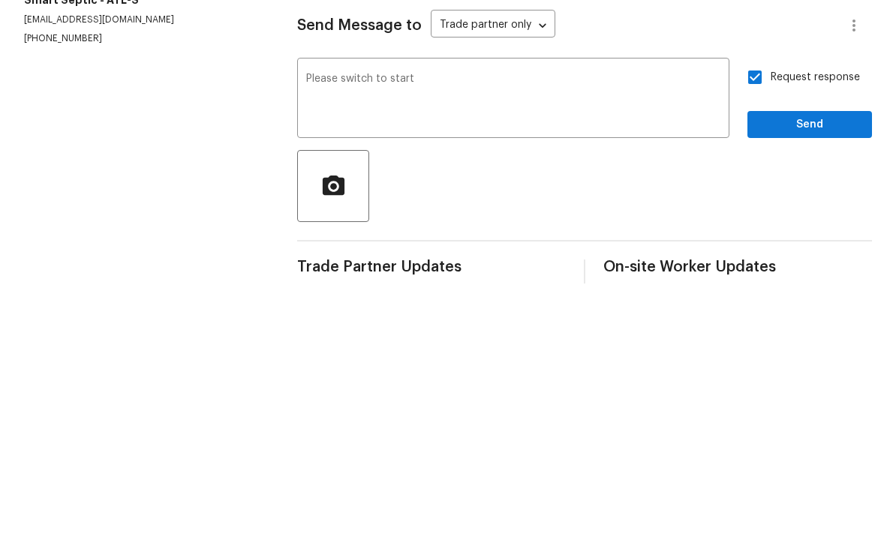
scroll to position [26, 0]
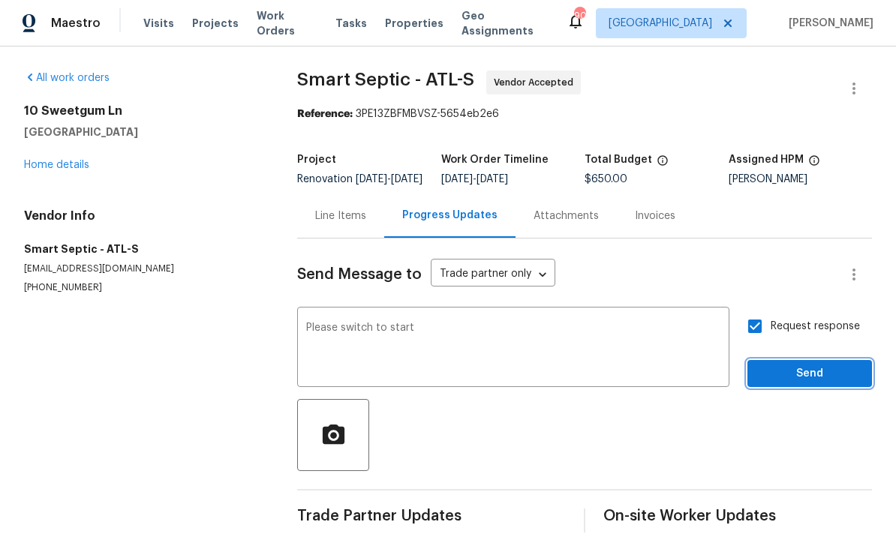
click at [781, 365] on span "Send" at bounding box center [810, 374] width 101 height 19
